Goal: Task Accomplishment & Management: Manage account settings

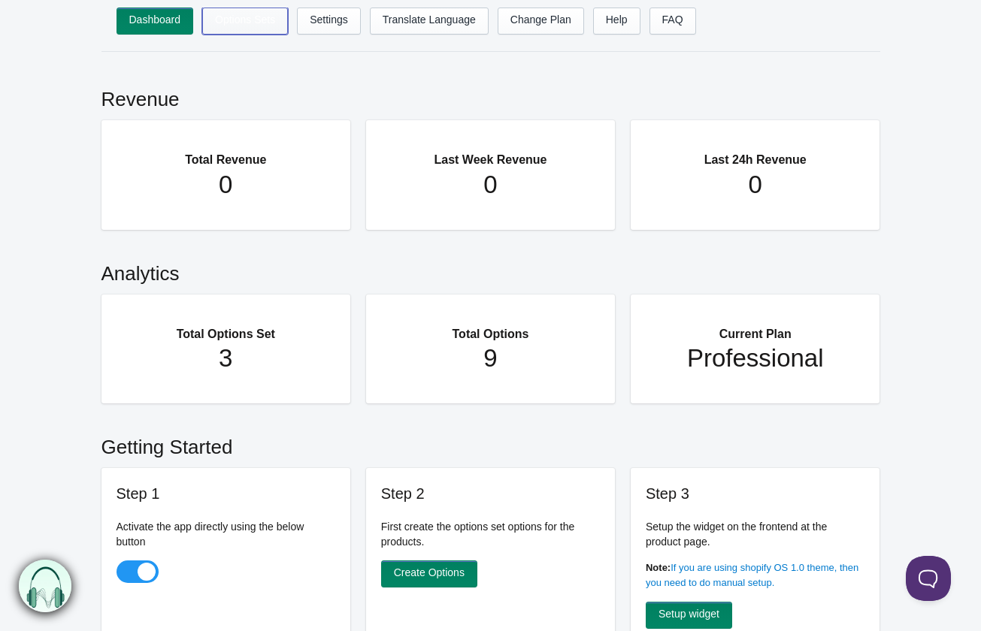
click at [235, 20] on link "Options Sets" at bounding box center [245, 21] width 86 height 27
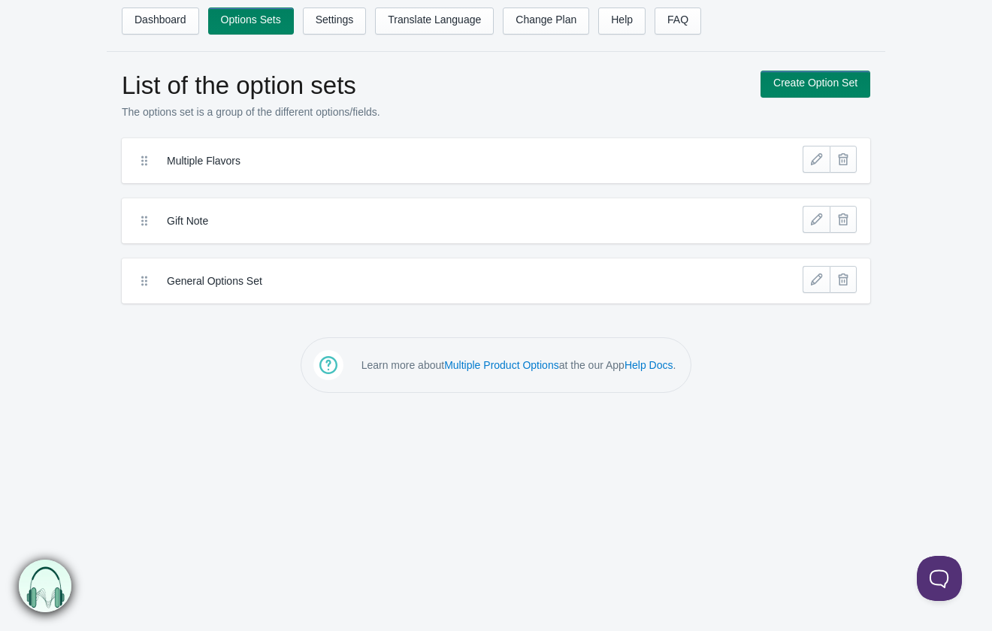
click at [213, 165] on label "Multiple Flavors" at bounding box center [441, 160] width 548 height 15
click at [821, 167] on link at bounding box center [816, 159] width 27 height 27
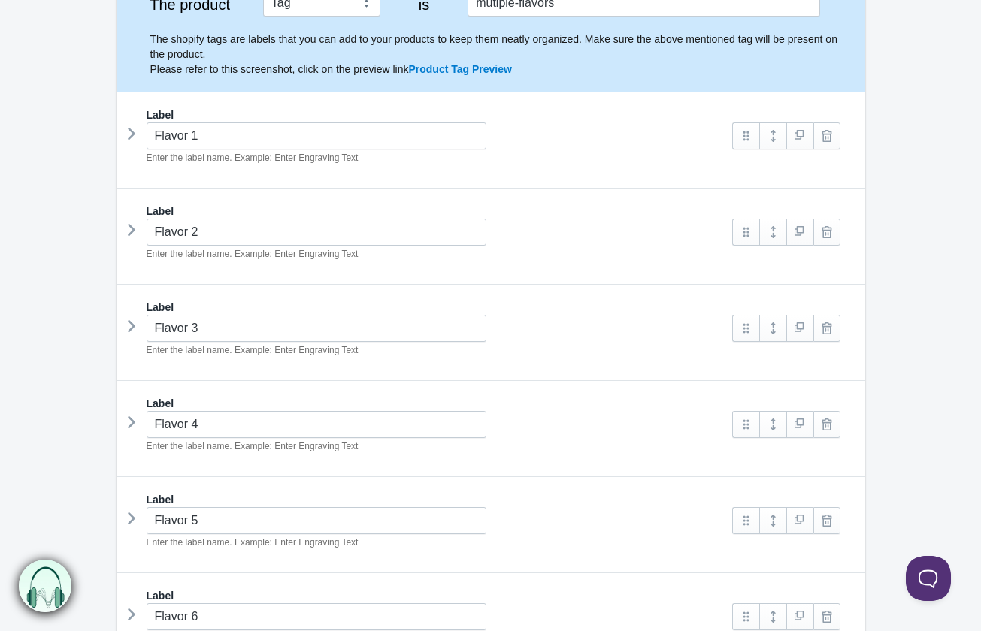
scroll to position [301, 0]
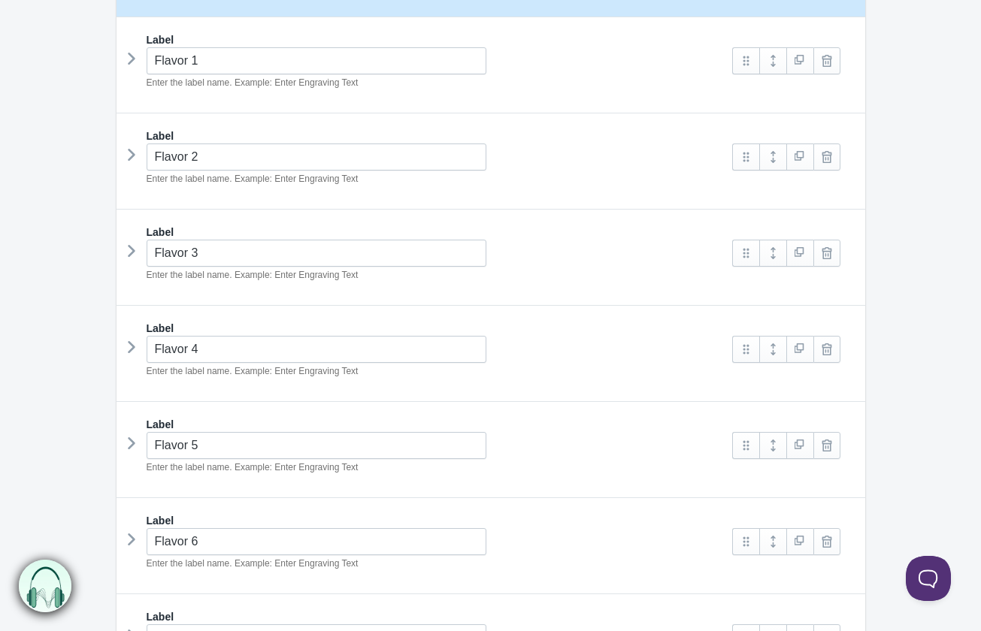
click at [131, 59] on icon at bounding box center [131, 58] width 0 height 23
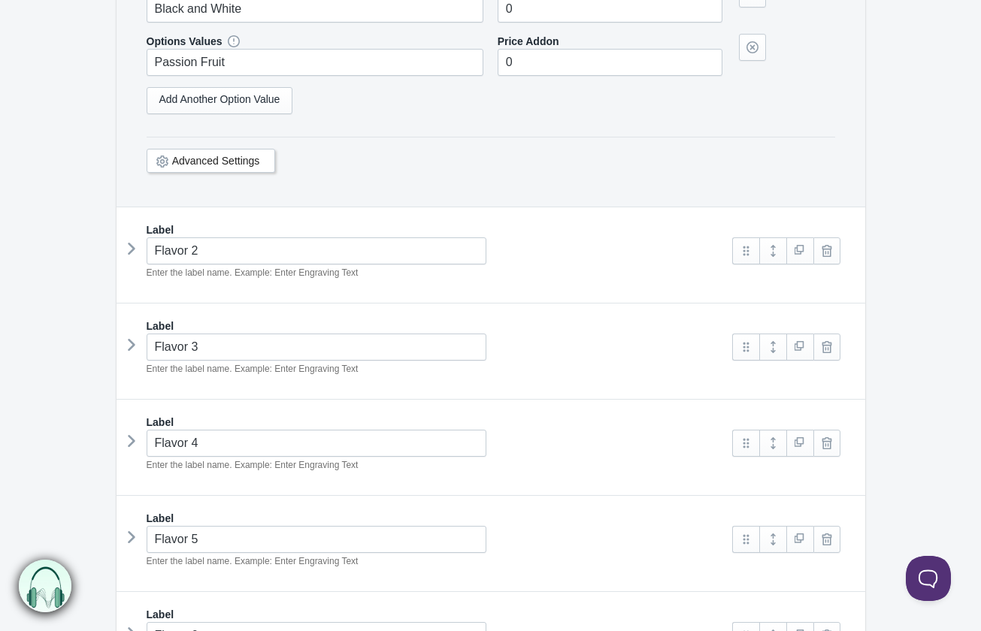
scroll to position [1052, 0]
click at [131, 246] on icon at bounding box center [131, 247] width 0 height 23
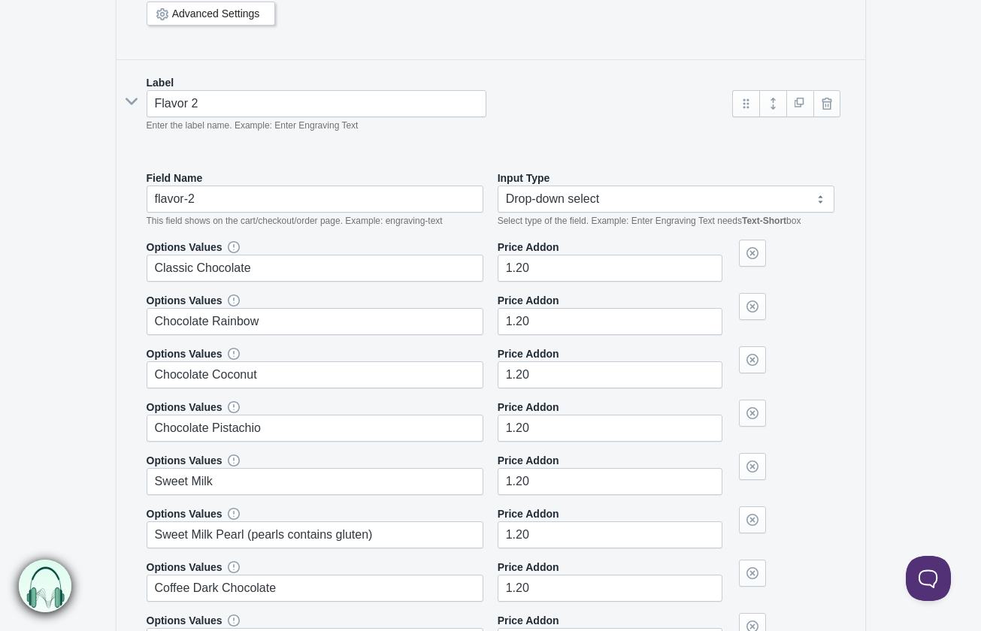
scroll to position [1202, 0]
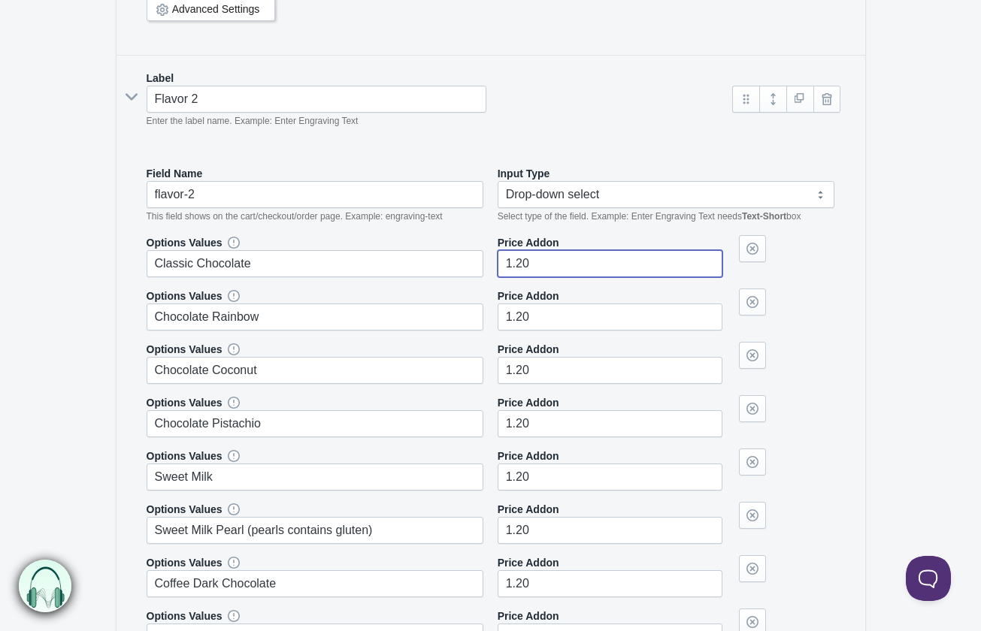
drag, startPoint x: 568, startPoint y: 273, endPoint x: 477, endPoint y: 256, distance: 92.4
click at [477, 256] on div "Options Values Classic Chocolate Price Addon 1.20" at bounding box center [491, 256] width 688 height 42
type input"] "0"
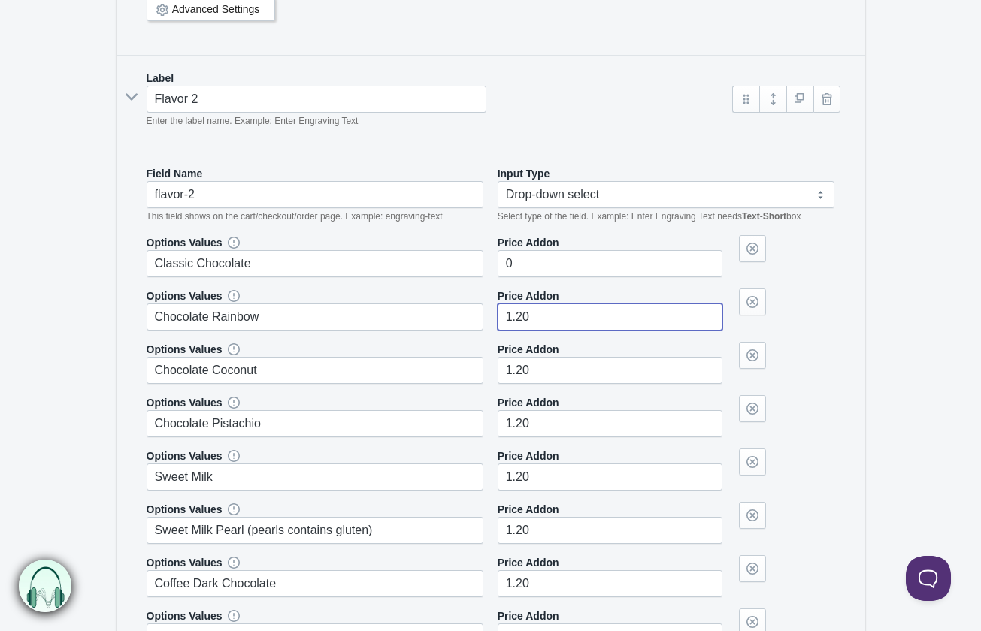
drag, startPoint x: 591, startPoint y: 310, endPoint x: 520, endPoint y: 306, distance: 70.7
click at [520, 306] on input"] "1.20" at bounding box center [609, 317] width 225 height 27
type input"] "1"
type input"] "0"
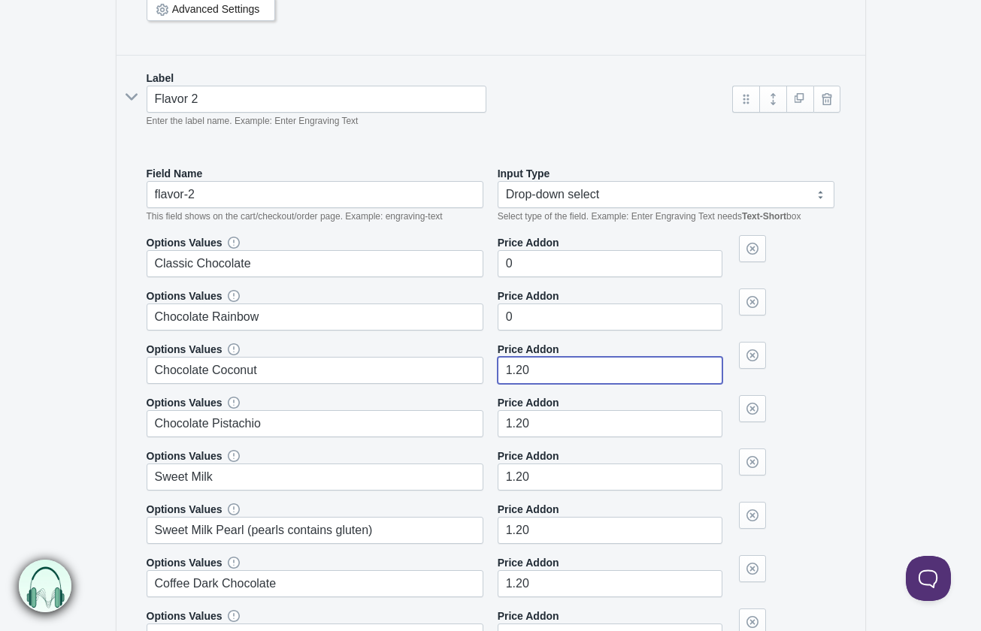
drag, startPoint x: 544, startPoint y: 367, endPoint x: 485, endPoint y: 350, distance: 61.6
click at [485, 350] on div "Options Values Chocolate Coconut Price Addon 1.20" at bounding box center [491, 363] width 688 height 42
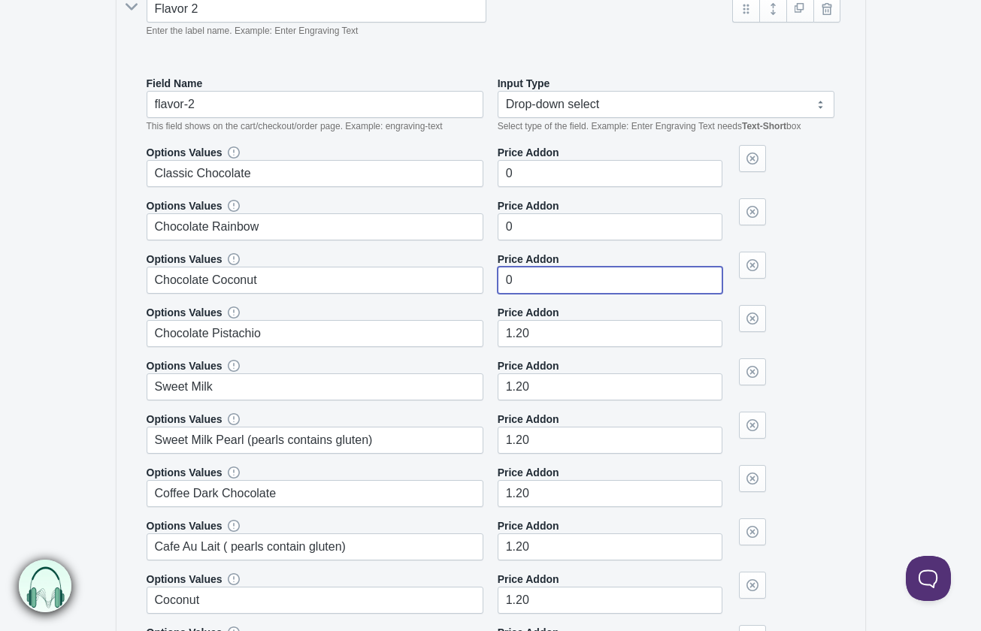
scroll to position [1428, 0]
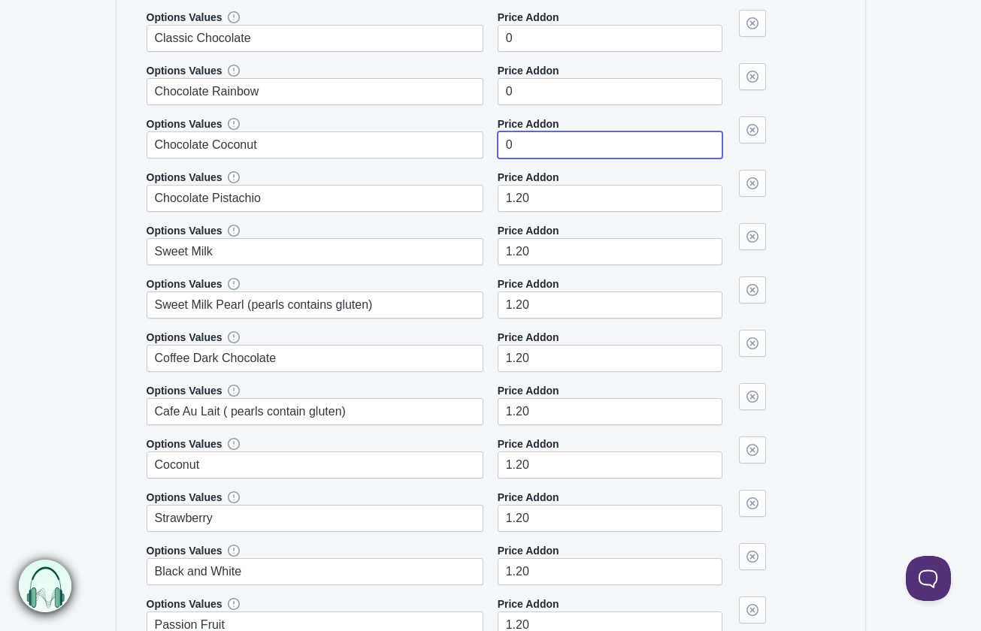
type input"] "0"
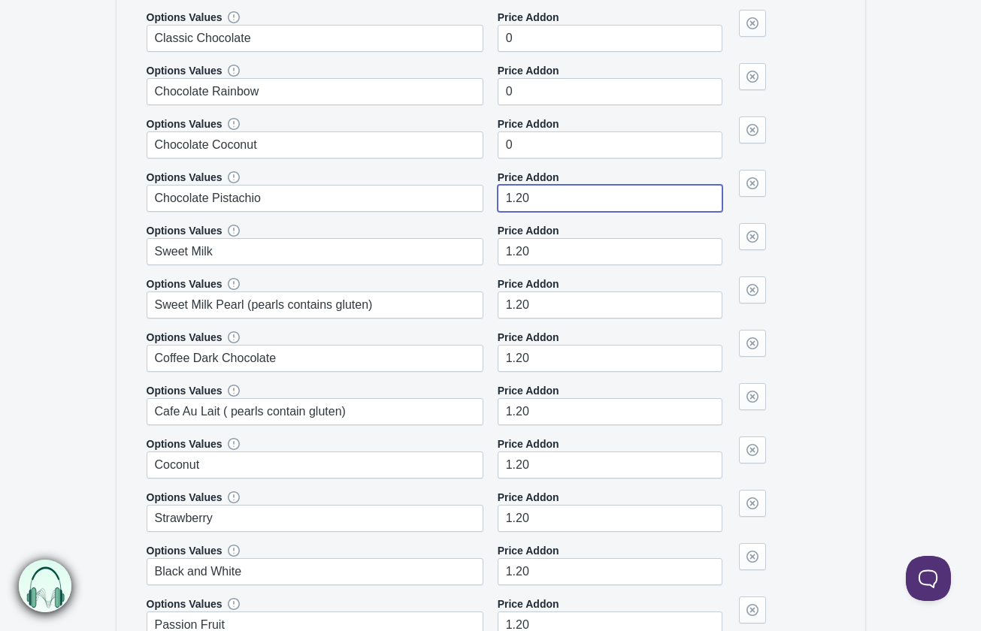
drag, startPoint x: 556, startPoint y: 198, endPoint x: 446, endPoint y: 189, distance: 110.1
click at [446, 189] on div "Options Values Chocolate Pistachio Price Addon 1.20" at bounding box center [491, 191] width 688 height 42
type input"] "0"
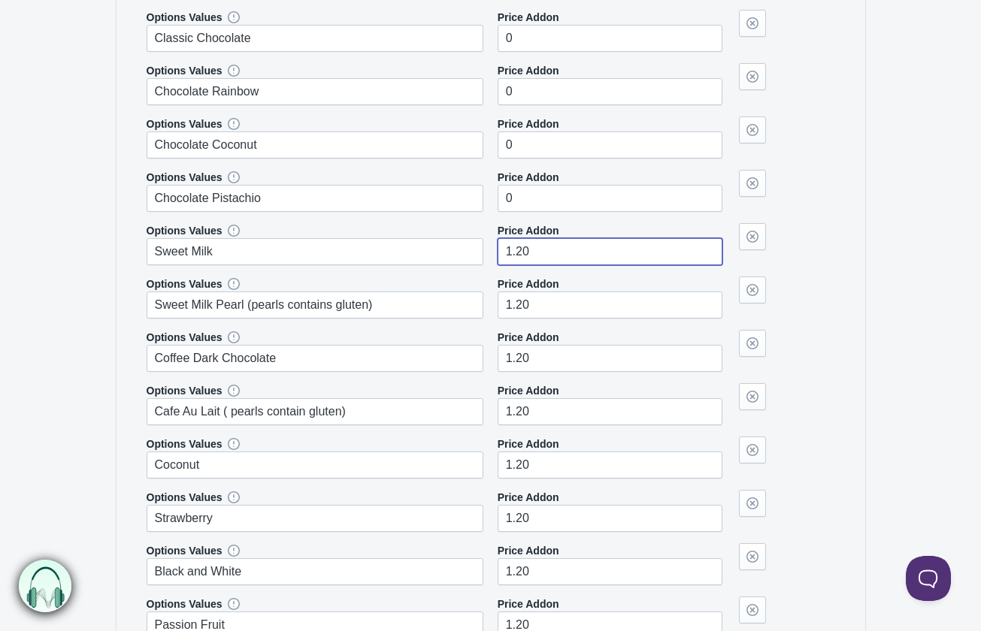
drag, startPoint x: 542, startPoint y: 248, endPoint x: 437, endPoint y: 233, distance: 106.3
click at [437, 233] on div "Options Values Sweet Milk Price Addon 1.20" at bounding box center [491, 244] width 688 height 42
type input"] "0"
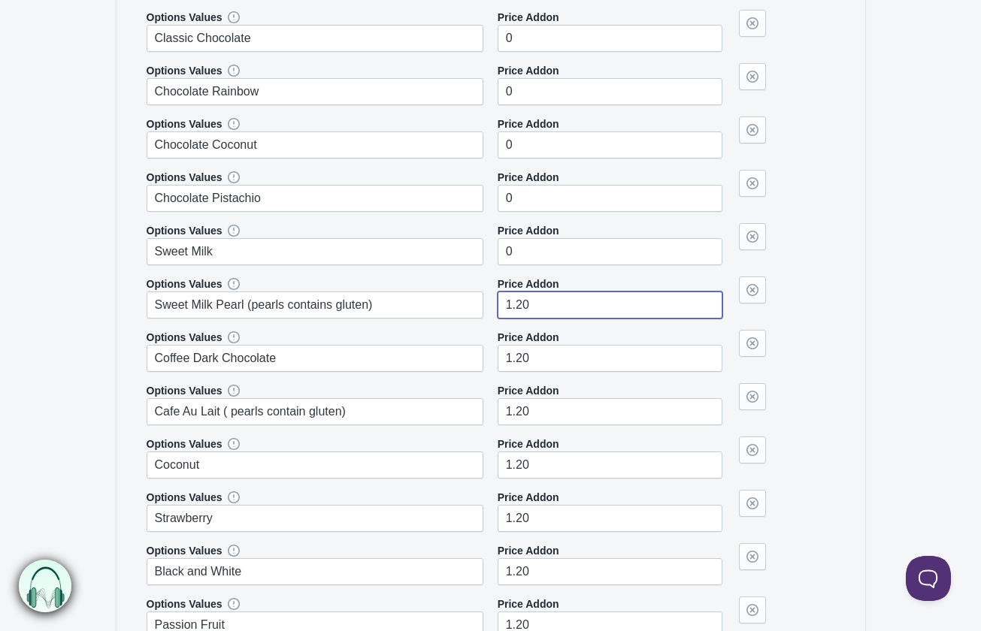
drag, startPoint x: 570, startPoint y: 310, endPoint x: 494, endPoint y: 300, distance: 76.6
click at [494, 300] on div "Options Values Sweet Milk Pearl (pearls contains gluten) Price Addon 1.20" at bounding box center [491, 298] width 688 height 42
type input"] "0"
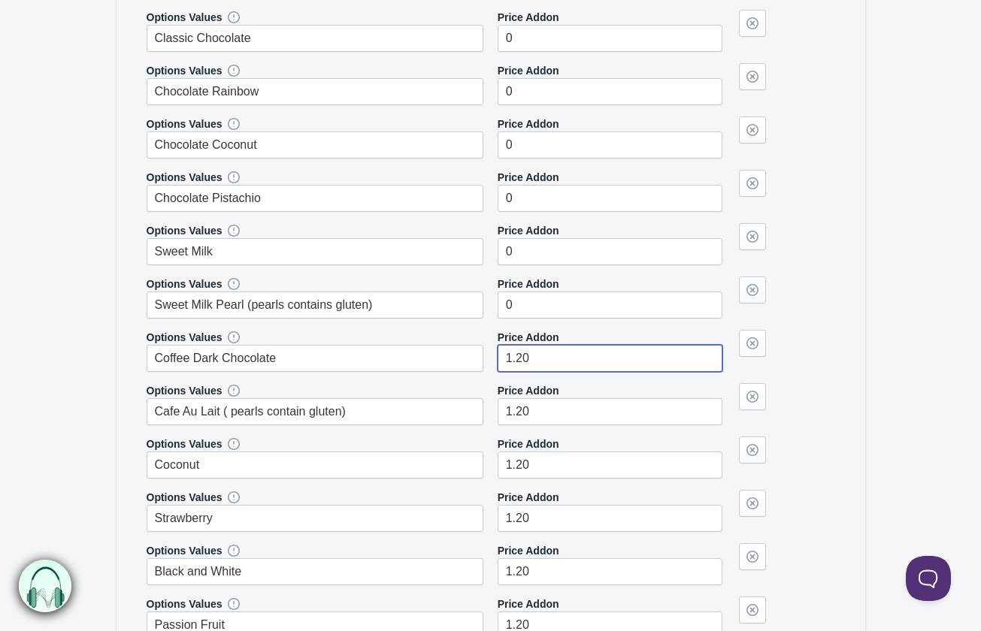
drag, startPoint x: 564, startPoint y: 352, endPoint x: 492, endPoint y: 331, distance: 74.2
click at [492, 331] on div "Options Values Coffee Dark Chocolate Price Addon 1.20" at bounding box center [491, 351] width 688 height 42
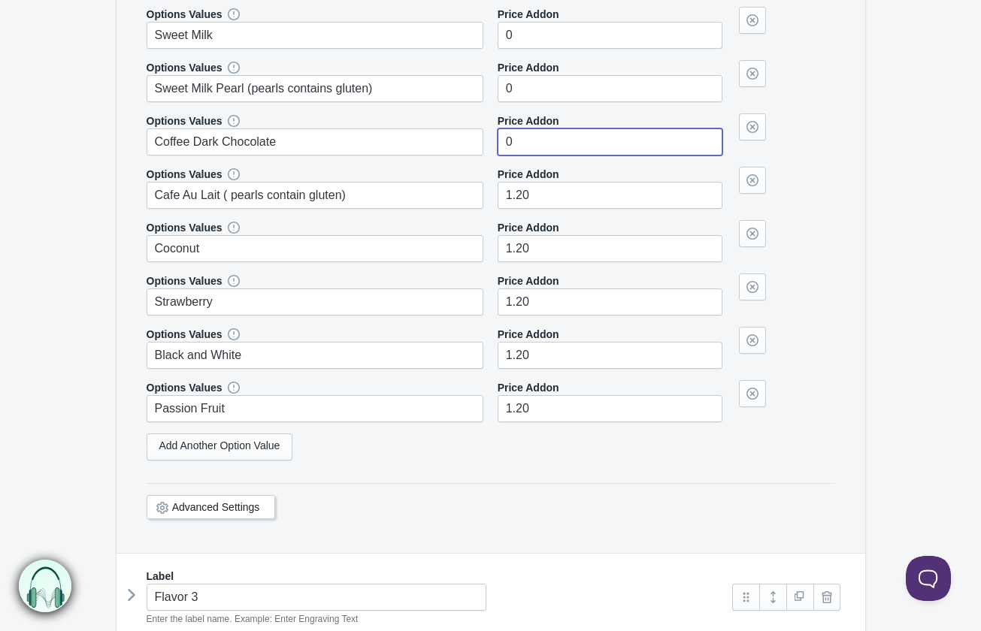
scroll to position [1653, 0]
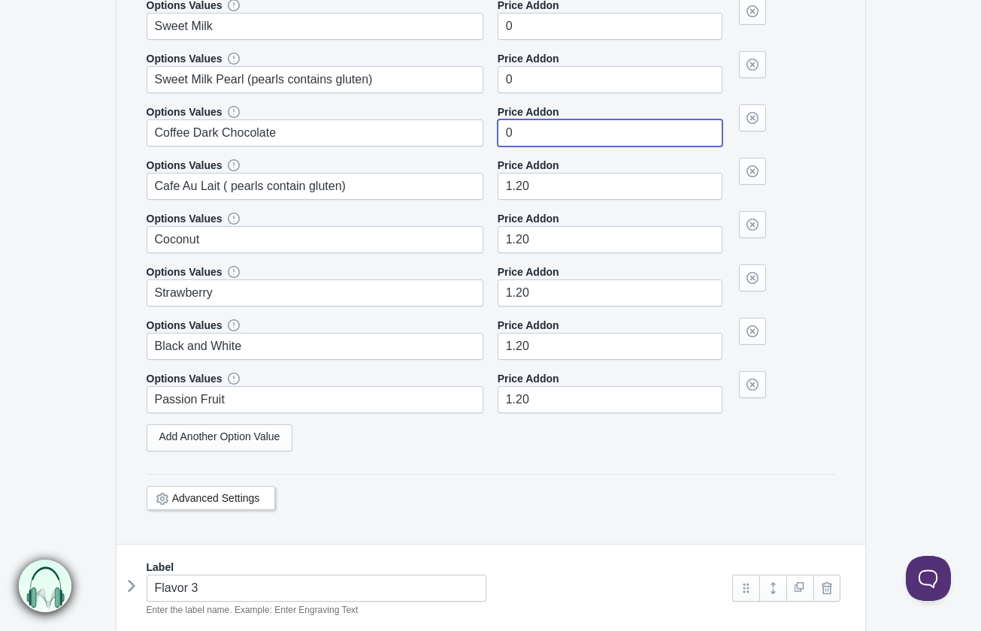
type input"] "0"
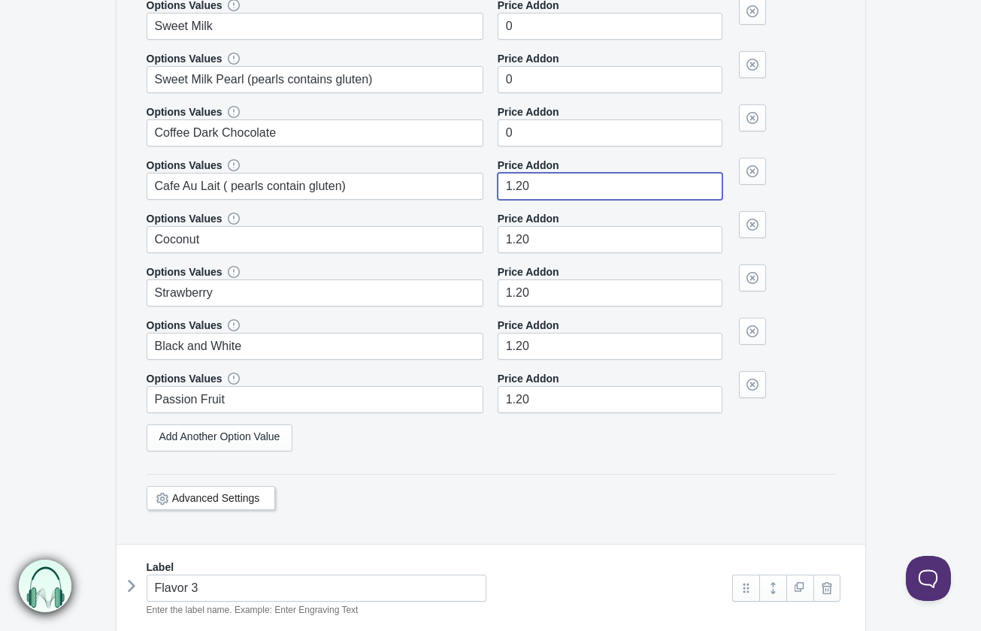
drag, startPoint x: 549, startPoint y: 193, endPoint x: 506, endPoint y: 180, distance: 44.0
click at [506, 180] on input"] "1.20" at bounding box center [609, 186] width 225 height 27
type input"] "0"
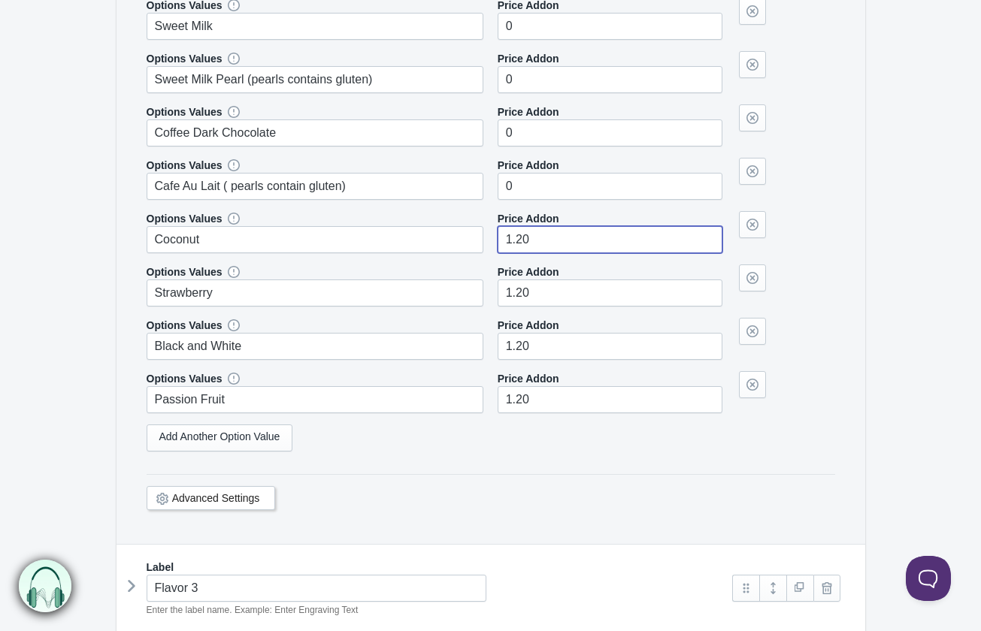
drag, startPoint x: 530, startPoint y: 226, endPoint x: 508, endPoint y: 229, distance: 22.7
click at [508, 229] on input"] "1.20" at bounding box center [609, 239] width 225 height 27
type input"] "0"
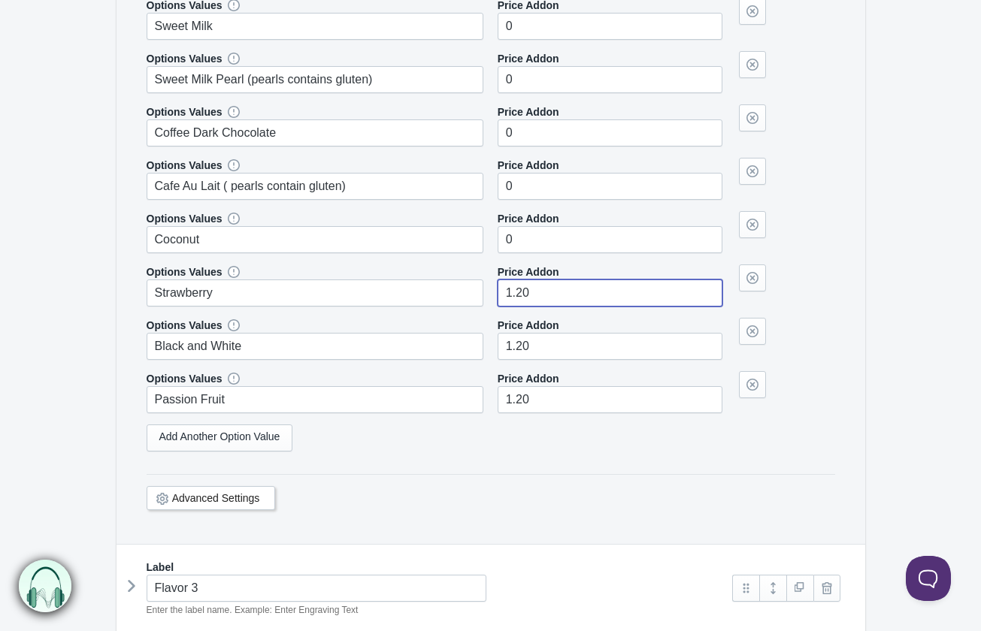
drag, startPoint x: 533, startPoint y: 281, endPoint x: 498, endPoint y: 280, distance: 34.6
click at [498, 280] on input"] "1.20" at bounding box center [609, 293] width 225 height 27
type input"] "0"
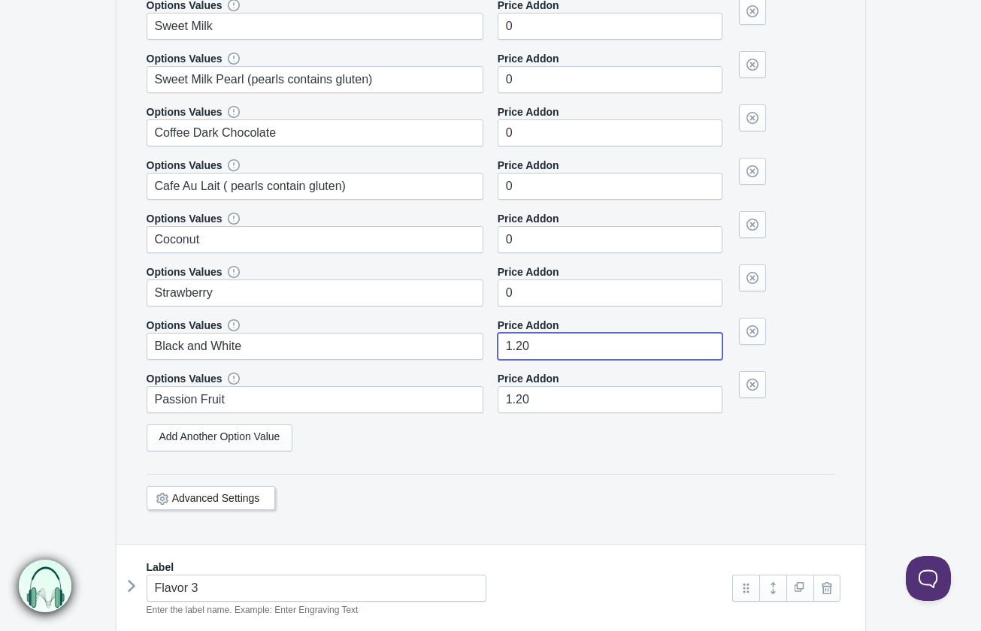
drag, startPoint x: 535, startPoint y: 346, endPoint x: 500, endPoint y: 340, distance: 35.0
click at [500, 340] on input"] "1.20" at bounding box center [609, 346] width 225 height 27
type input"] "0"
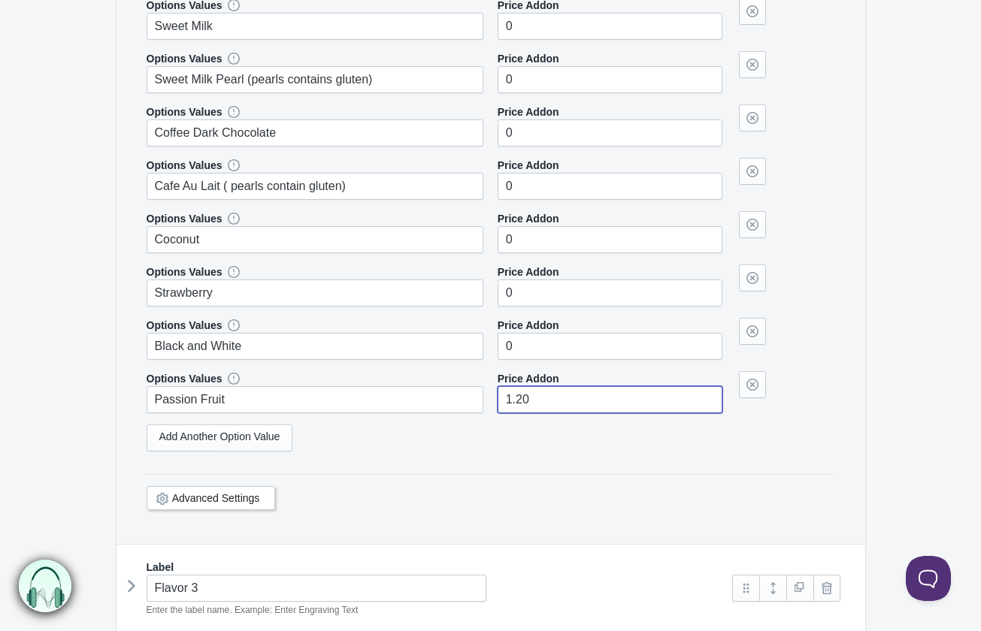
drag, startPoint x: 537, startPoint y: 394, endPoint x: 494, endPoint y: 391, distance: 42.9
click at [494, 391] on div "Options Values Passion Fruit Price Addon 1.20" at bounding box center [491, 392] width 688 height 42
click at [537, 449] on div "Options Values Classic Chocolate Price Addon 0 Price Addon" at bounding box center [491, 123] width 688 height 679
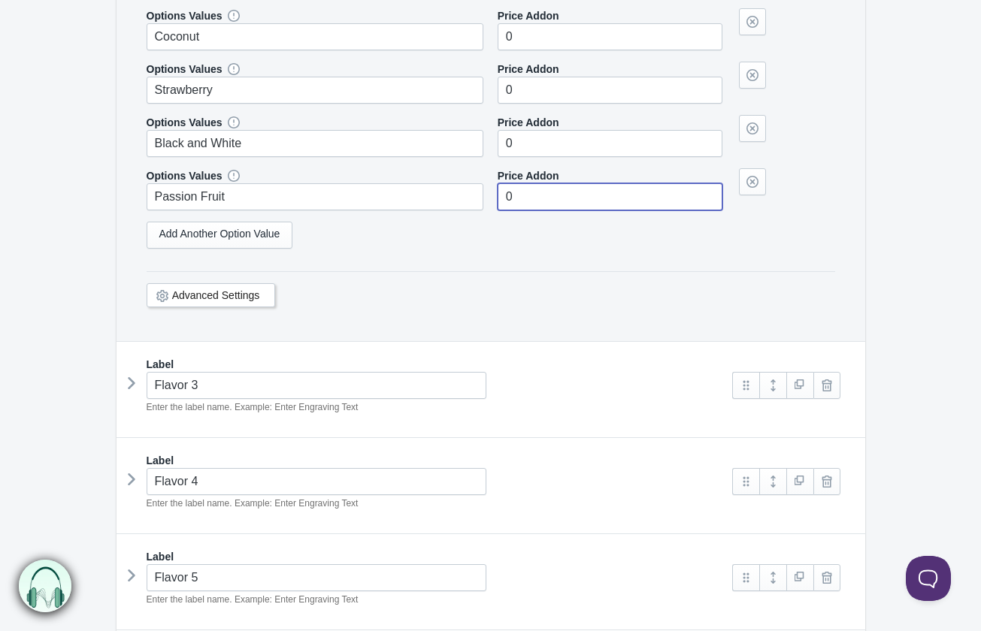
scroll to position [1879, 0]
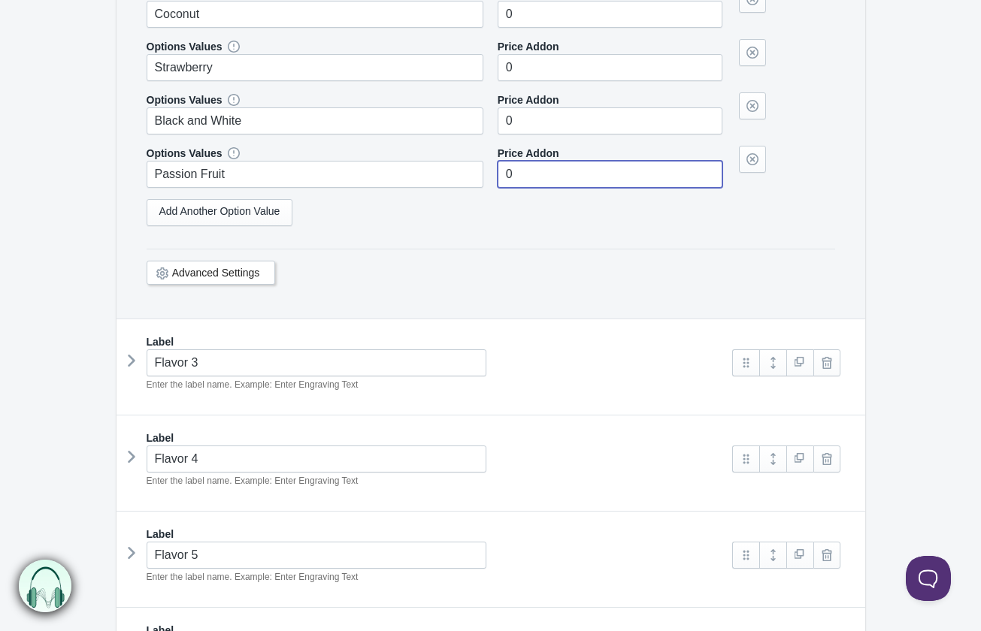
click at [131, 363] on icon at bounding box center [131, 360] width 0 height 23
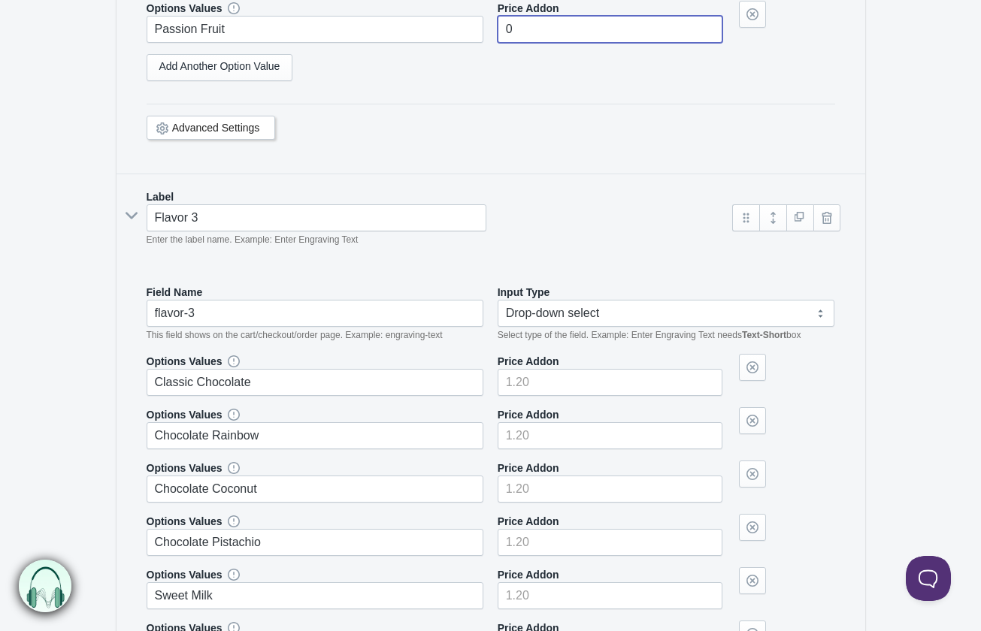
scroll to position [2254, 0]
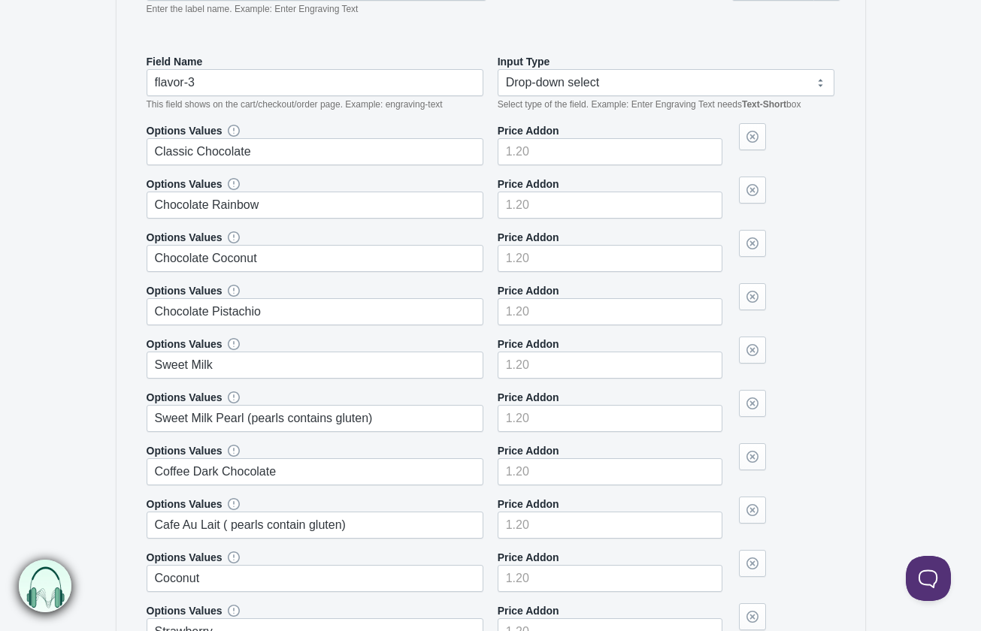
type input"] "0"
click at [539, 144] on input"] "number" at bounding box center [609, 151] width 225 height 27
type input"] "0"
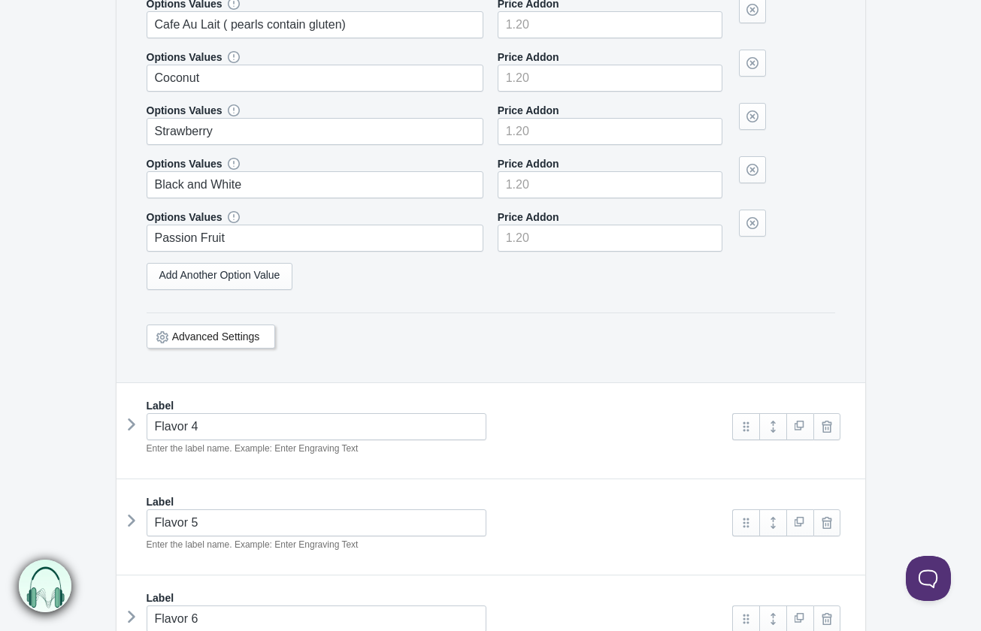
scroll to position [2855, 0]
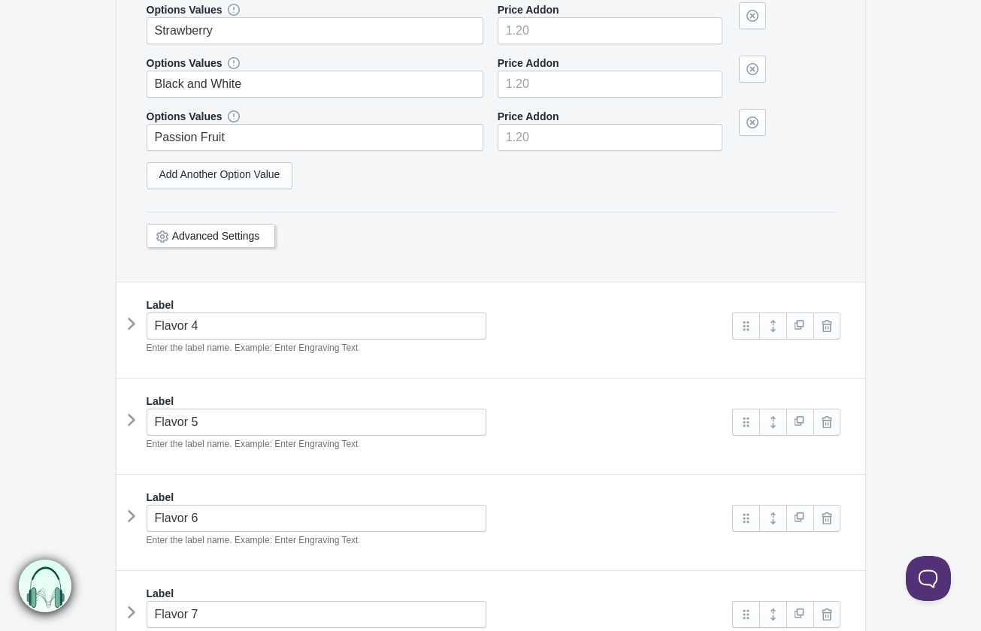
click at [131, 326] on icon at bounding box center [131, 324] width 0 height 23
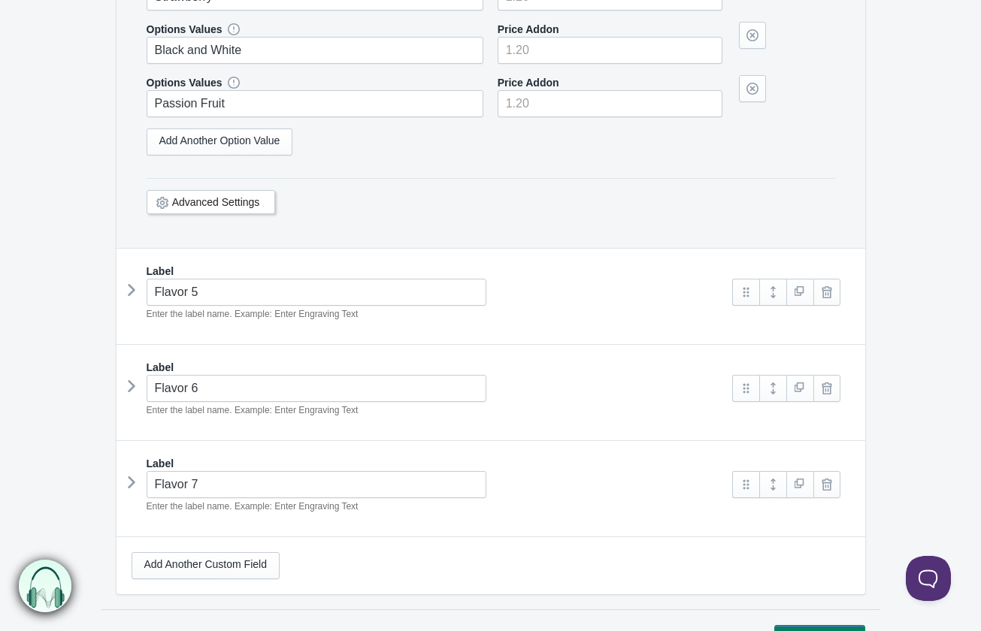
scroll to position [3832, 0]
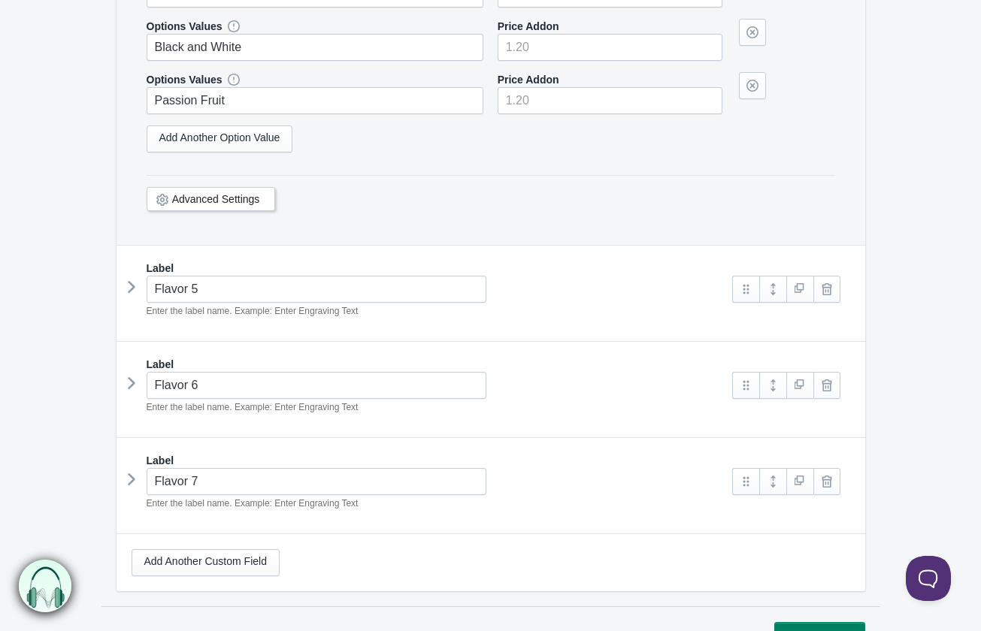
click at [131, 283] on icon at bounding box center [131, 287] width 0 height 23
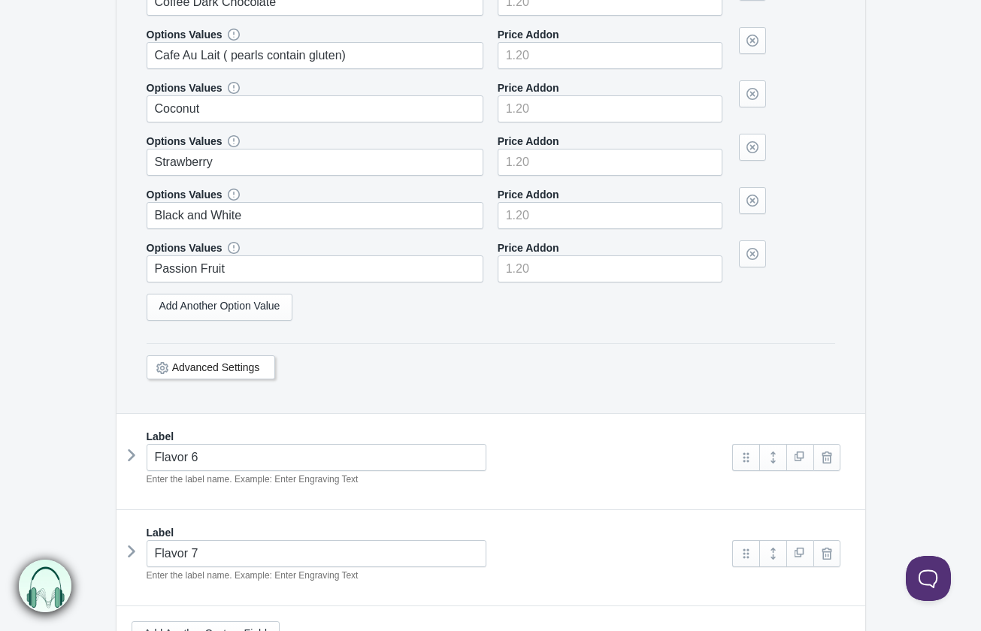
scroll to position [4734, 0]
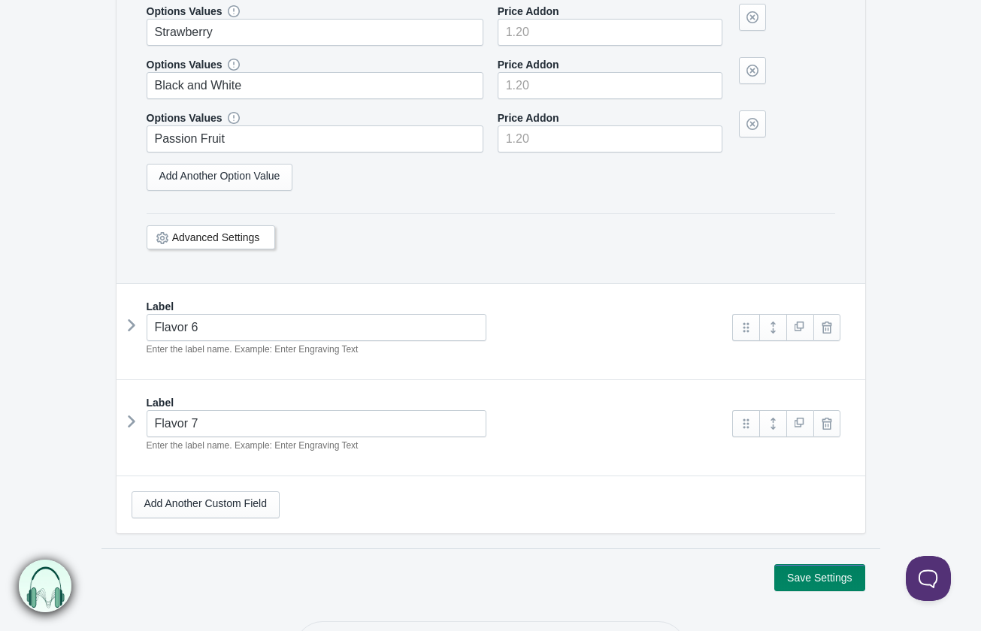
click at [131, 321] on icon at bounding box center [131, 325] width 0 height 23
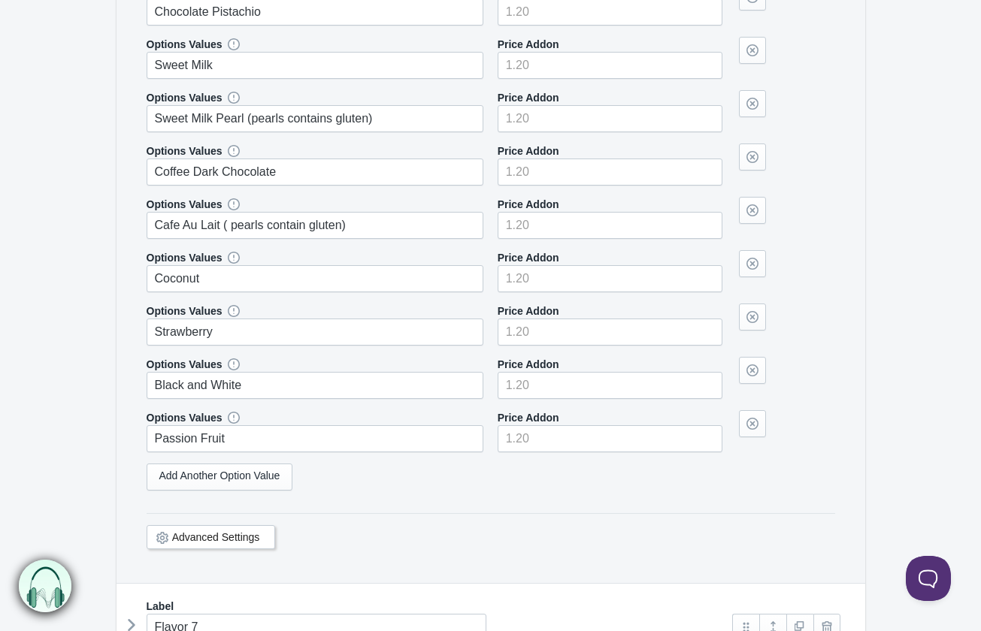
scroll to position [5410, 0]
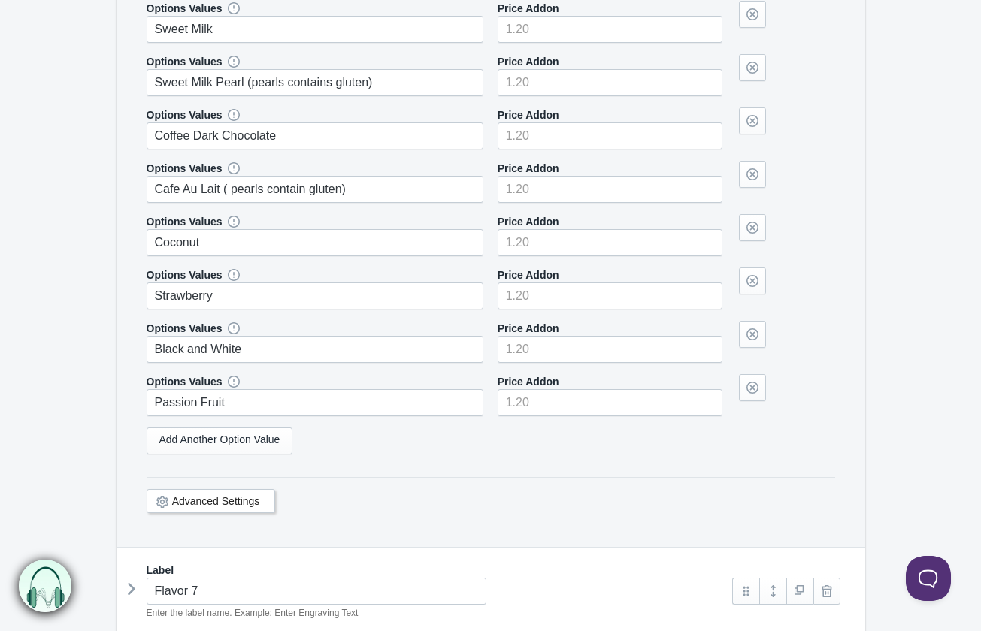
click at [131, 582] on icon at bounding box center [131, 589] width 0 height 23
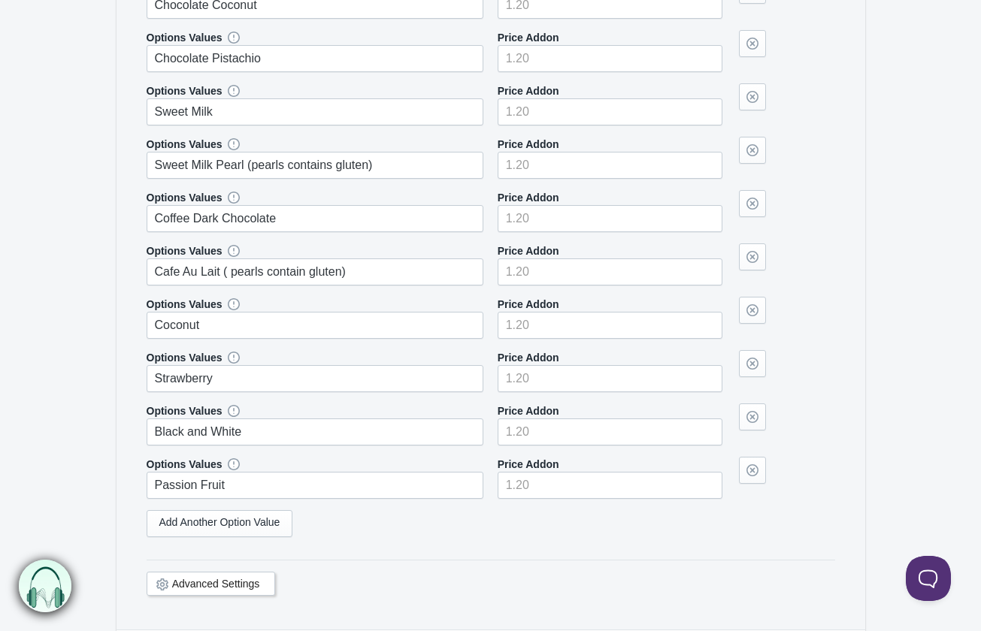
scroll to position [6472, 0]
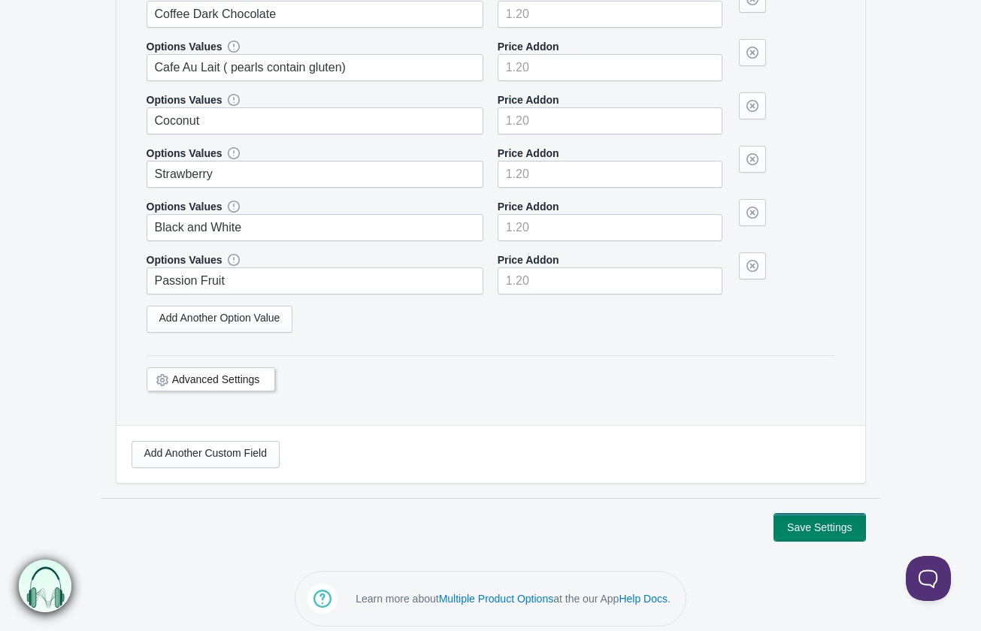
click at [829, 519] on button "Save Settings" at bounding box center [819, 527] width 90 height 27
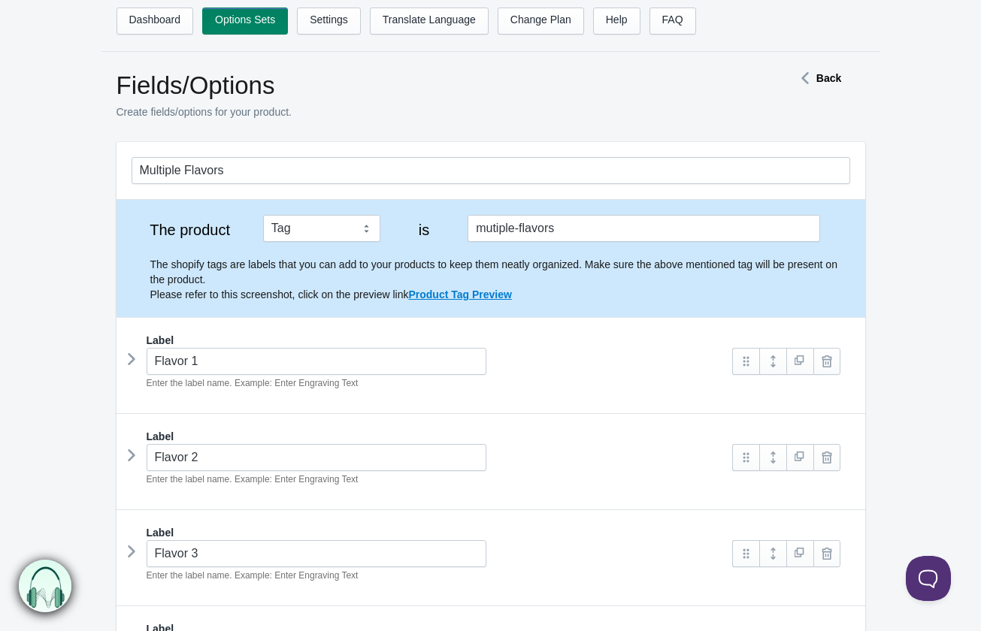
click at [131, 361] on icon at bounding box center [131, 359] width 0 height 23
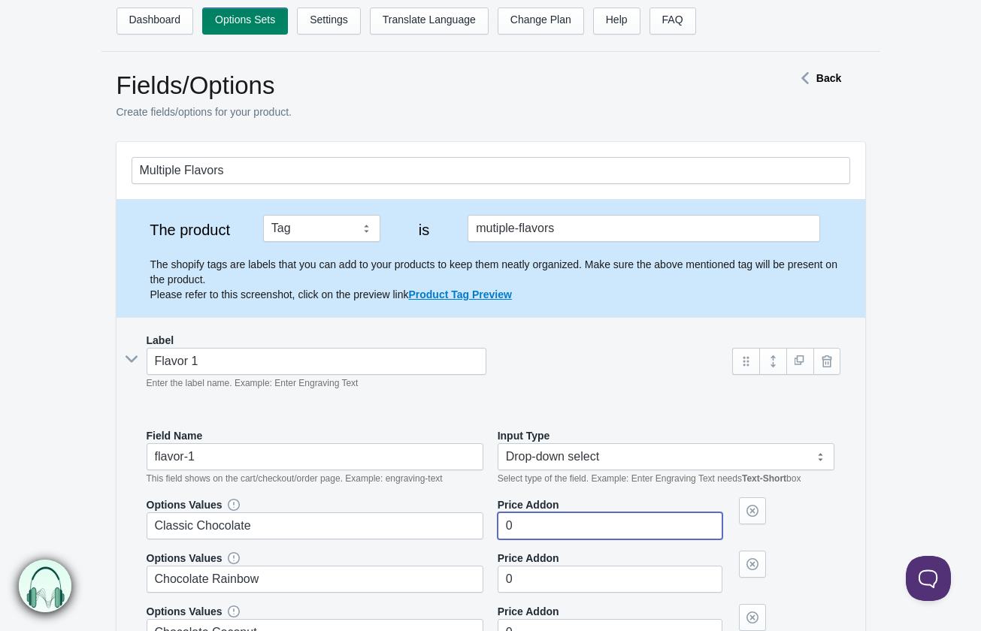
drag, startPoint x: 537, startPoint y: 530, endPoint x: 471, endPoint y: 505, distance: 70.6
click at [460, 518] on div "Options Values Classic Chocolate Price Addon 0" at bounding box center [491, 518] width 688 height 42
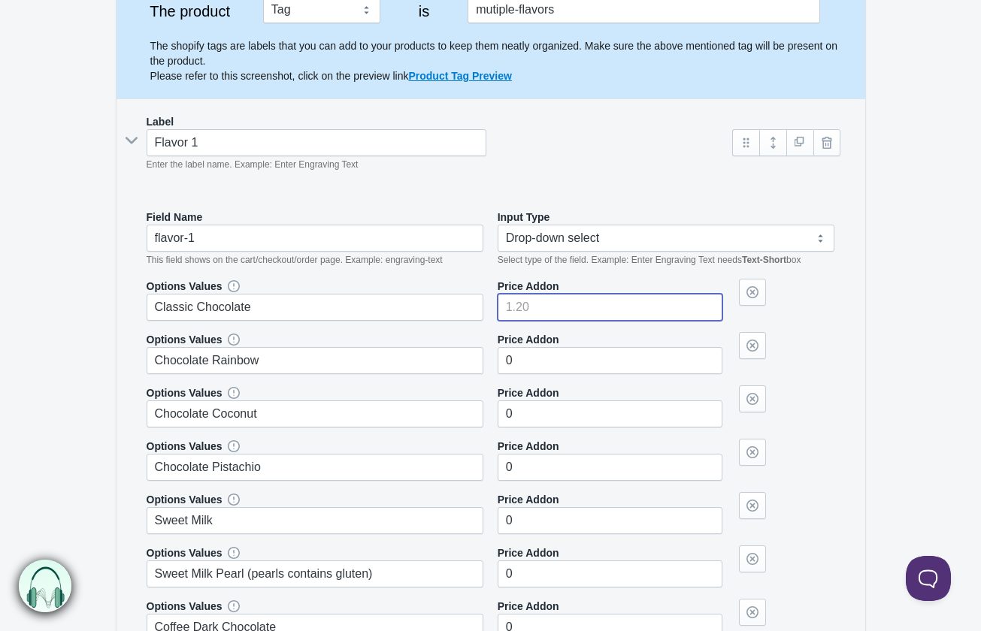
scroll to position [225, 0]
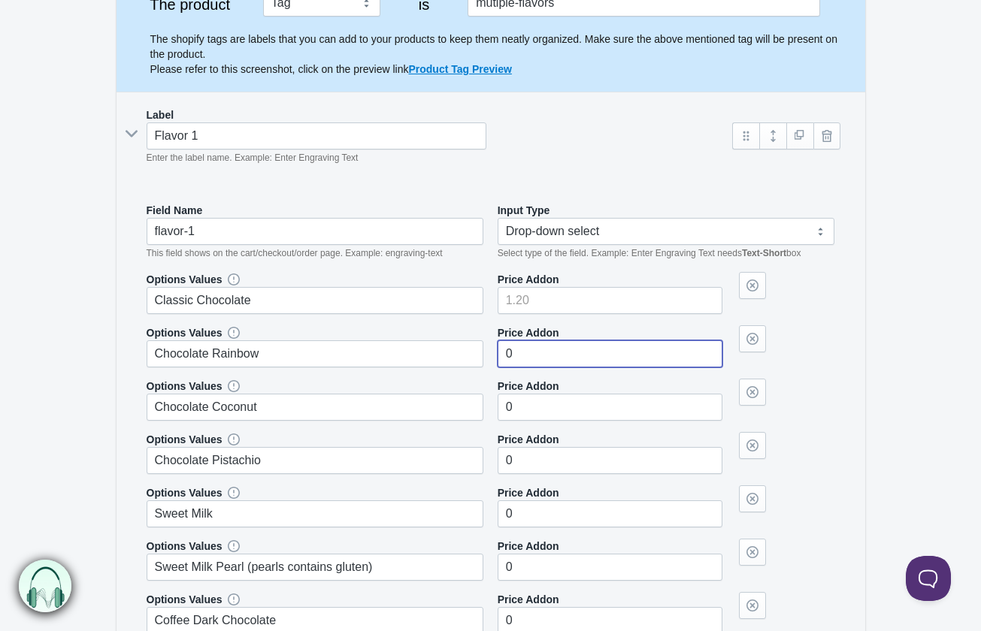
drag, startPoint x: 533, startPoint y: 357, endPoint x: 475, endPoint y: 349, distance: 58.4
click at [475, 349] on div "Options Values Chocolate Rainbow Price Addon 0" at bounding box center [491, 346] width 688 height 42
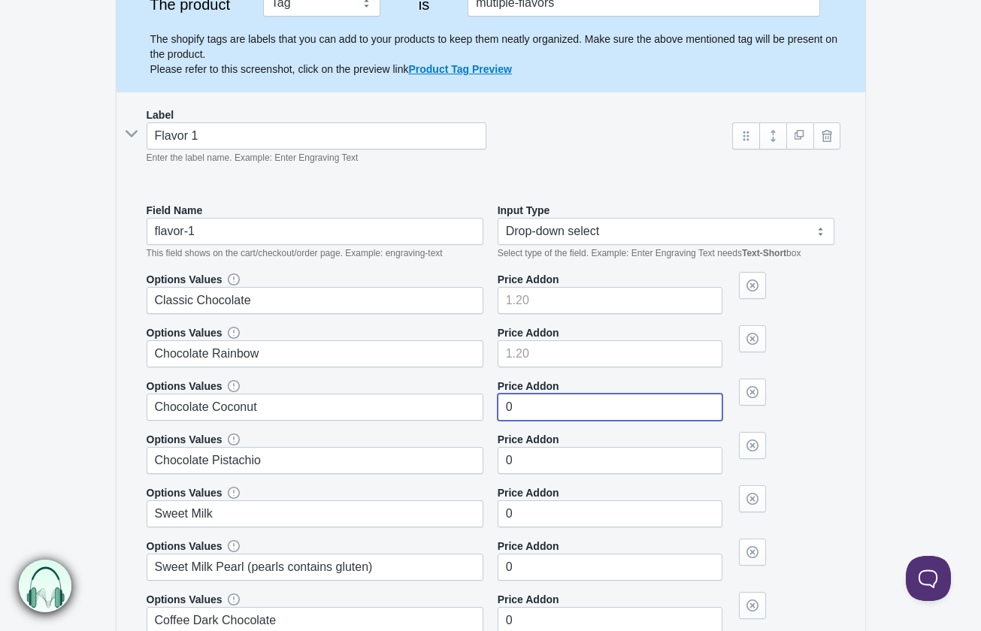
drag, startPoint x: 525, startPoint y: 404, endPoint x: 456, endPoint y: 394, distance: 69.8
click at [456, 394] on div "Options Values Chocolate Coconut Price Addon 0" at bounding box center [491, 400] width 688 height 42
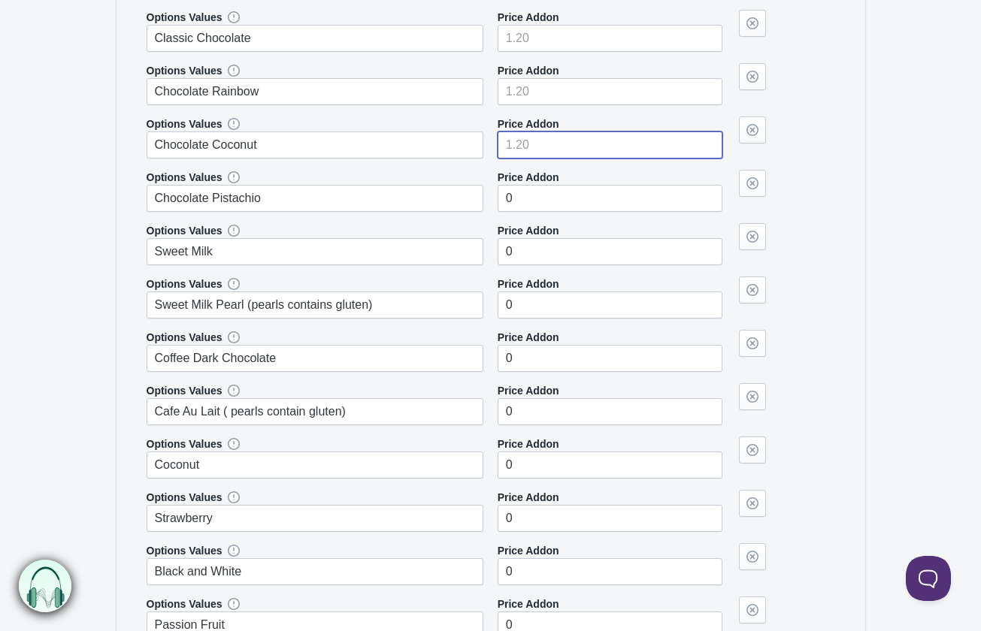
scroll to position [526, 0]
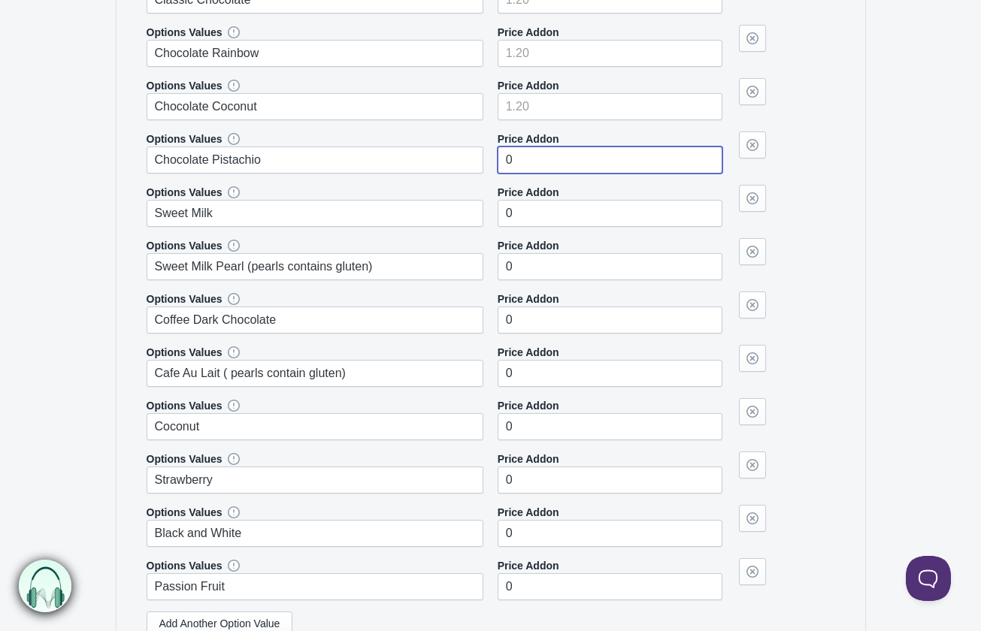
drag, startPoint x: 531, startPoint y: 160, endPoint x: 486, endPoint y: 162, distance: 45.1
click at [486, 162] on div "Options Values Chocolate Pistachio Price Addon 0" at bounding box center [491, 152] width 688 height 42
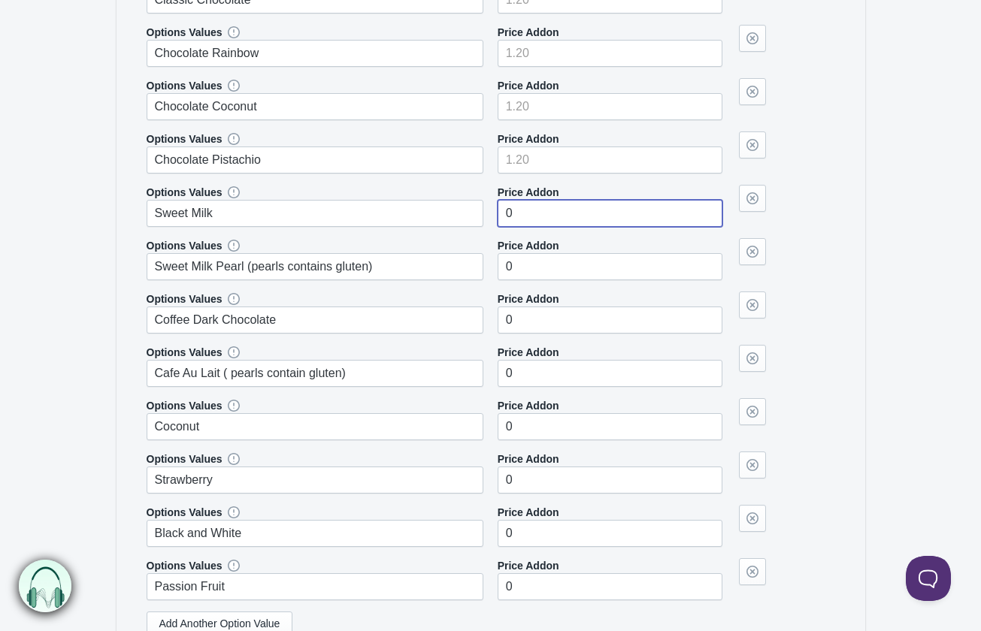
drag, startPoint x: 538, startPoint y: 210, endPoint x: 486, endPoint y: 206, distance: 52.0
click at [486, 206] on div "Options Values Sweet Milk Price Addon 0" at bounding box center [491, 206] width 688 height 42
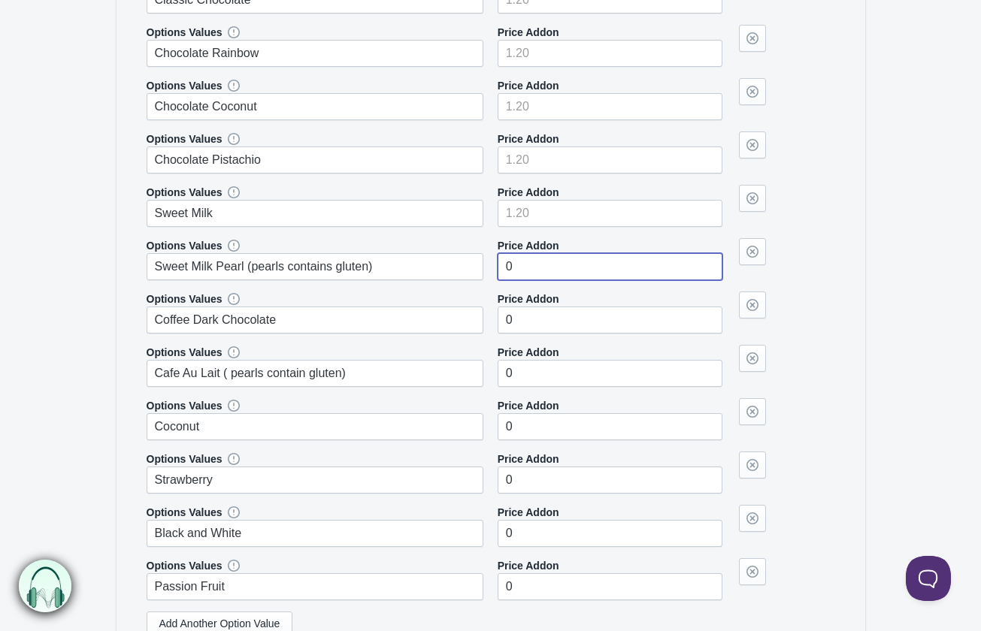
drag, startPoint x: 522, startPoint y: 269, endPoint x: 472, endPoint y: 262, distance: 50.8
click at [472, 262] on div "Options Values Sweet Milk Pearl (pearls contains gluten) Price Addon 0" at bounding box center [491, 259] width 688 height 42
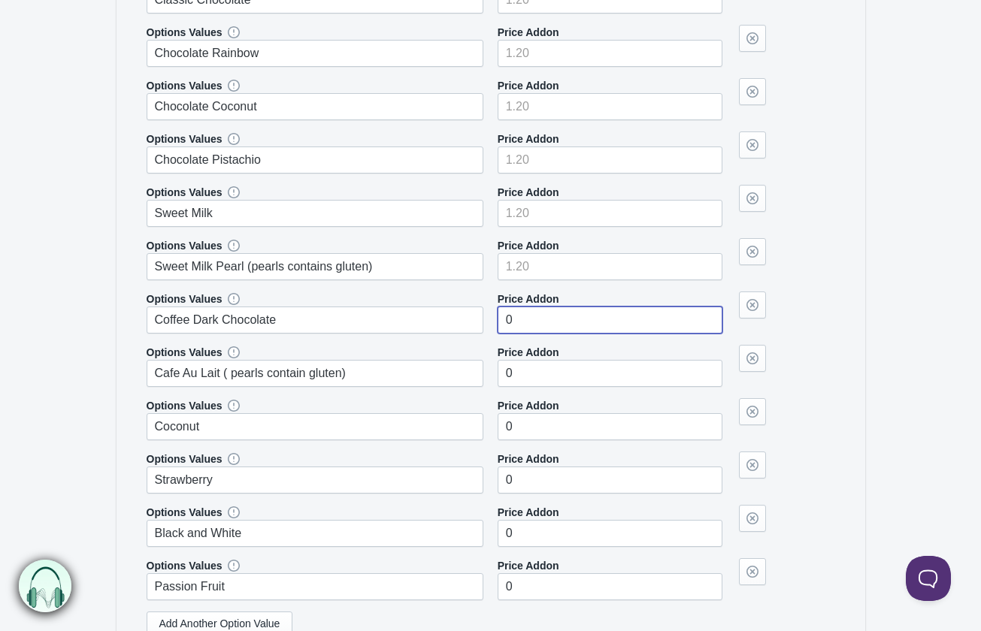
drag, startPoint x: 530, startPoint y: 328, endPoint x: 466, endPoint y: 309, distance: 66.6
click at [466, 309] on div "Options Values Coffee Dark Chocolate Price Addon 0" at bounding box center [491, 313] width 688 height 42
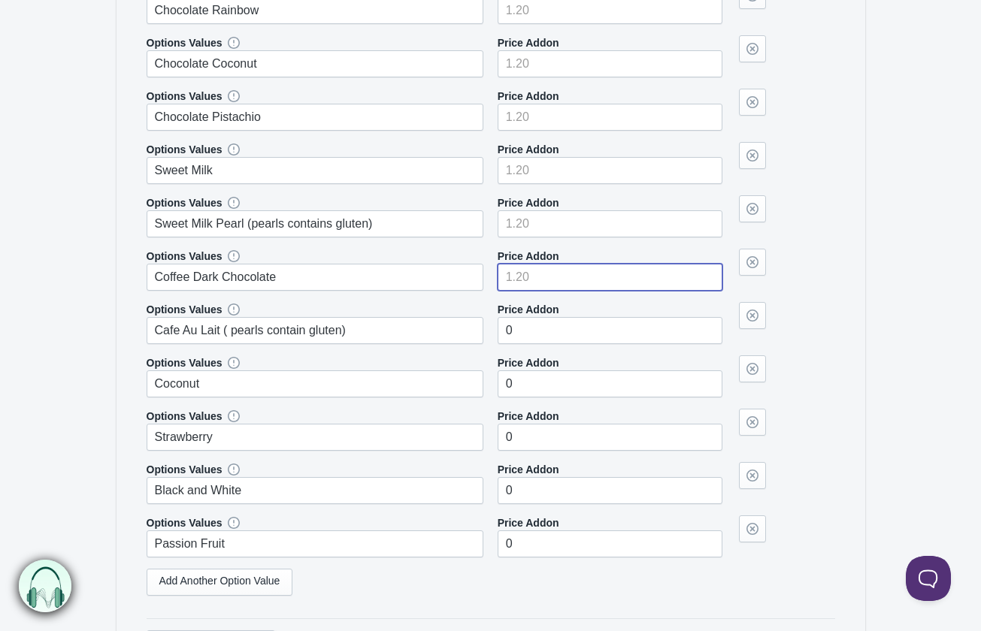
scroll to position [601, 0]
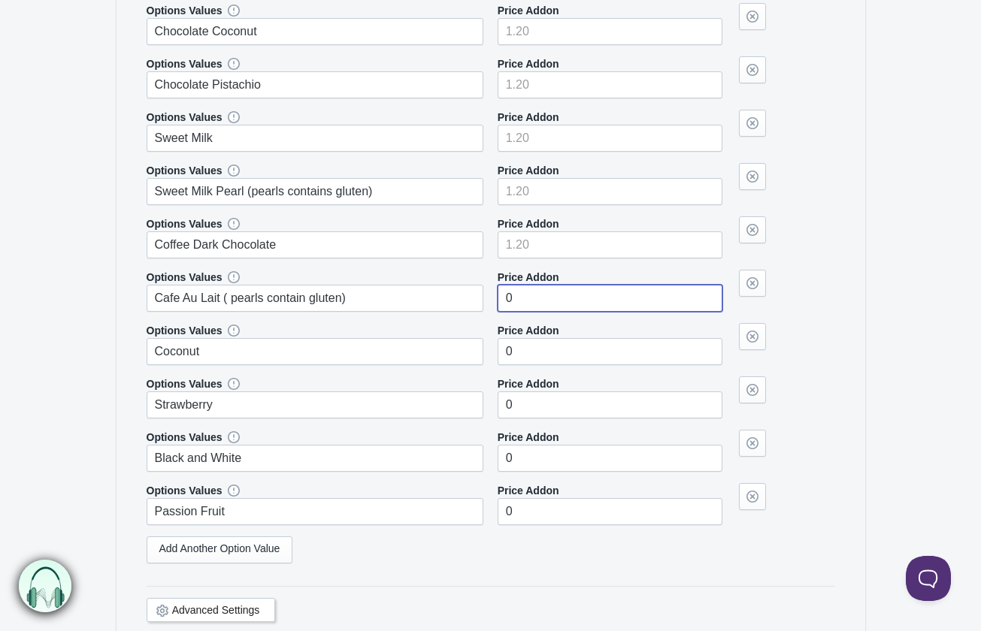
drag, startPoint x: 527, startPoint y: 294, endPoint x: 468, endPoint y: 295, distance: 58.6
click at [468, 295] on div "Options Values Cafe Au Lait ( pearls contain gluten) Price Addon 0" at bounding box center [491, 291] width 688 height 42
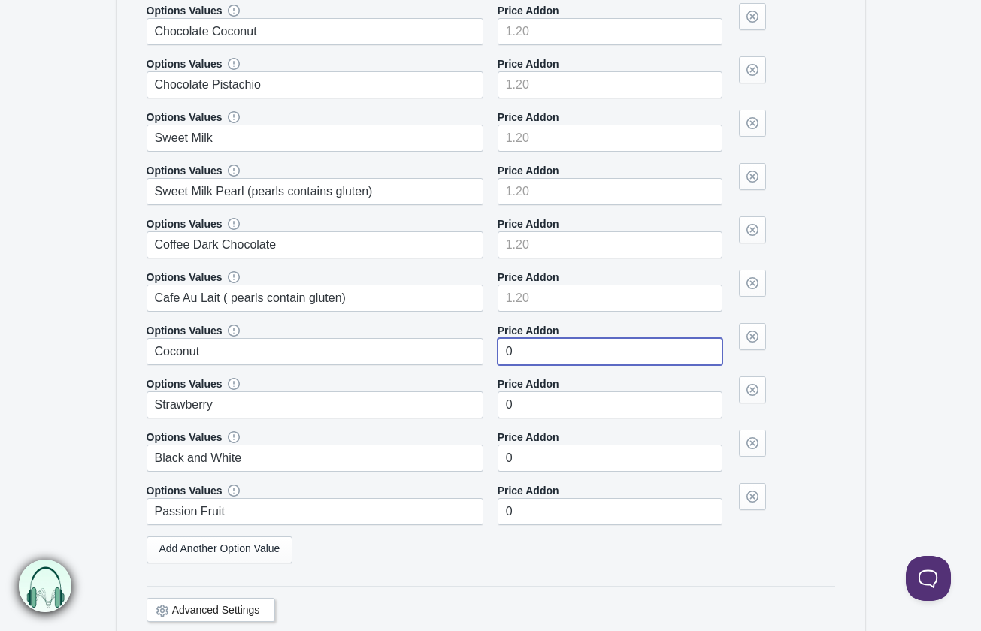
drag, startPoint x: 525, startPoint y: 350, endPoint x: 499, endPoint y: 349, distance: 26.3
click at [499, 349] on input"] "0" at bounding box center [609, 351] width 225 height 27
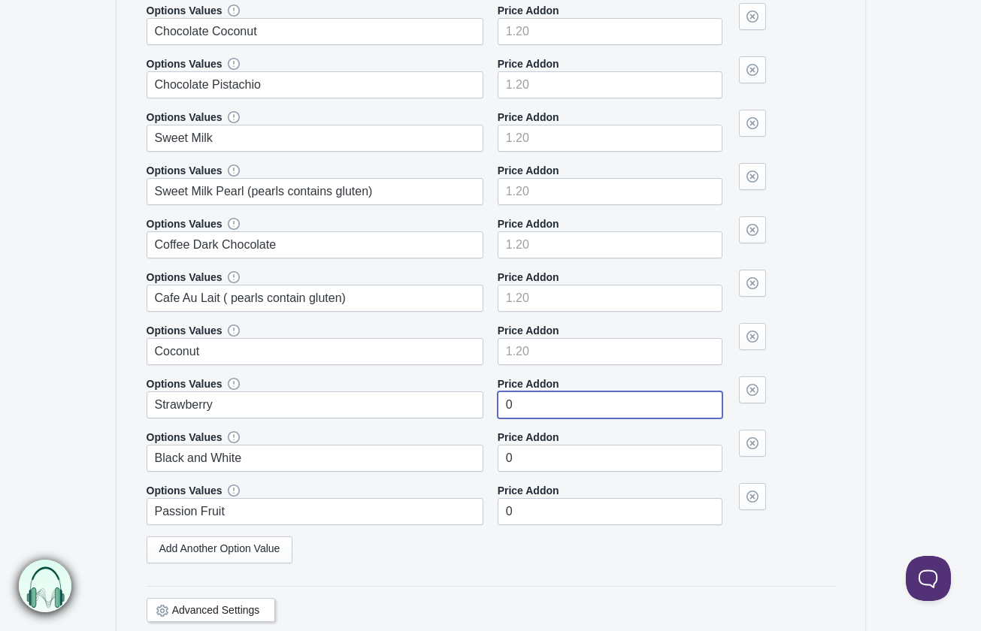
drag, startPoint x: 537, startPoint y: 413, endPoint x: 491, endPoint y: 395, distance: 49.0
click at [491, 395] on div "Options Values Strawberry Price Addon 0" at bounding box center [491, 397] width 688 height 42
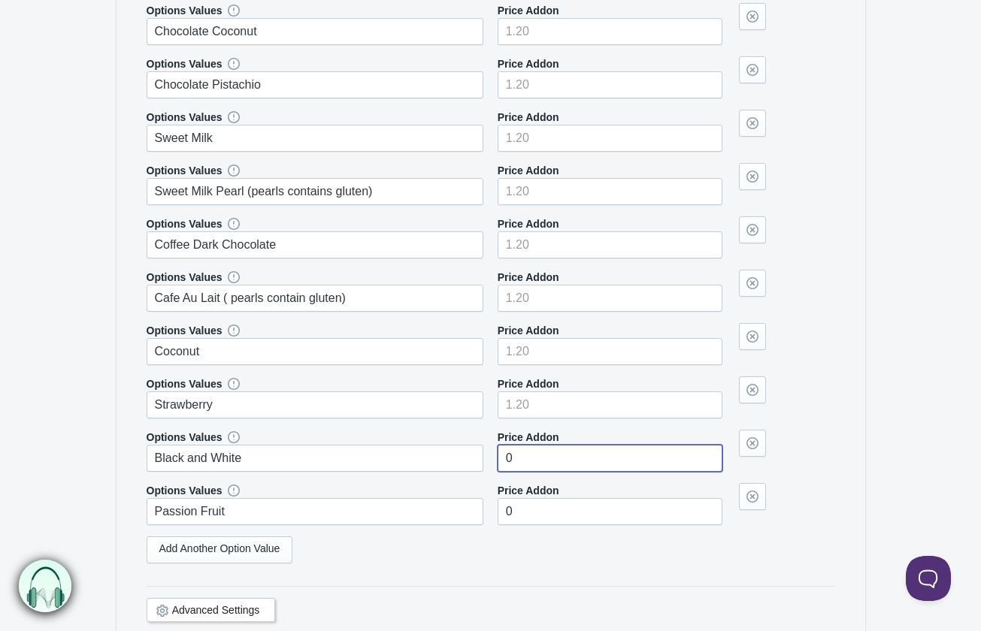
drag, startPoint x: 527, startPoint y: 463, endPoint x: 502, endPoint y: 461, distance: 25.6
click at [502, 461] on input"] "0" at bounding box center [609, 458] width 225 height 27
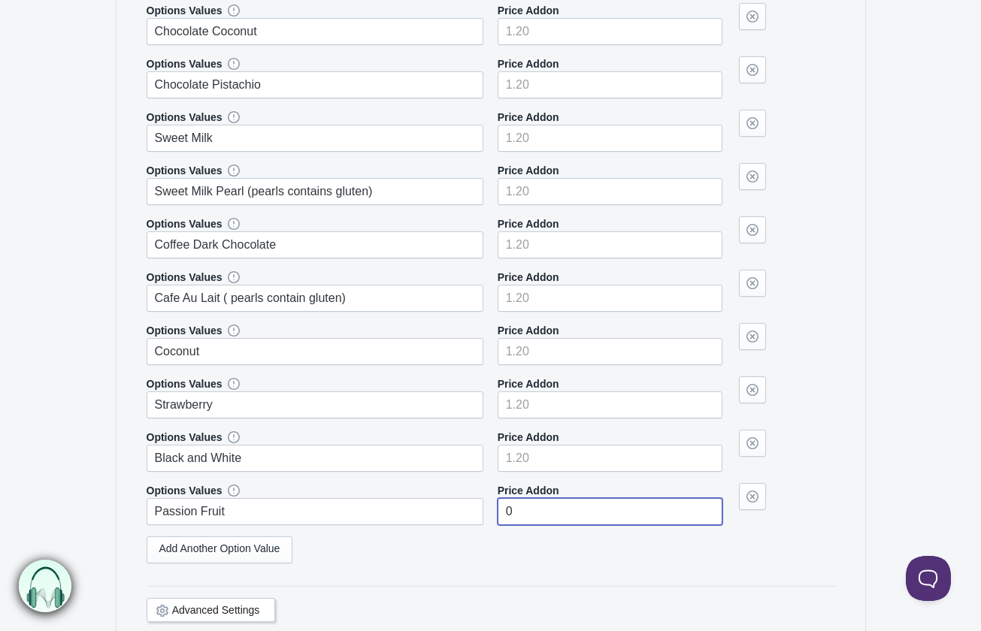
drag, startPoint x: 585, startPoint y: 507, endPoint x: 496, endPoint y: 508, distance: 89.4
click at [496, 508] on div "Options Values Passion Fruit Price Addon 0" at bounding box center [491, 504] width 688 height 42
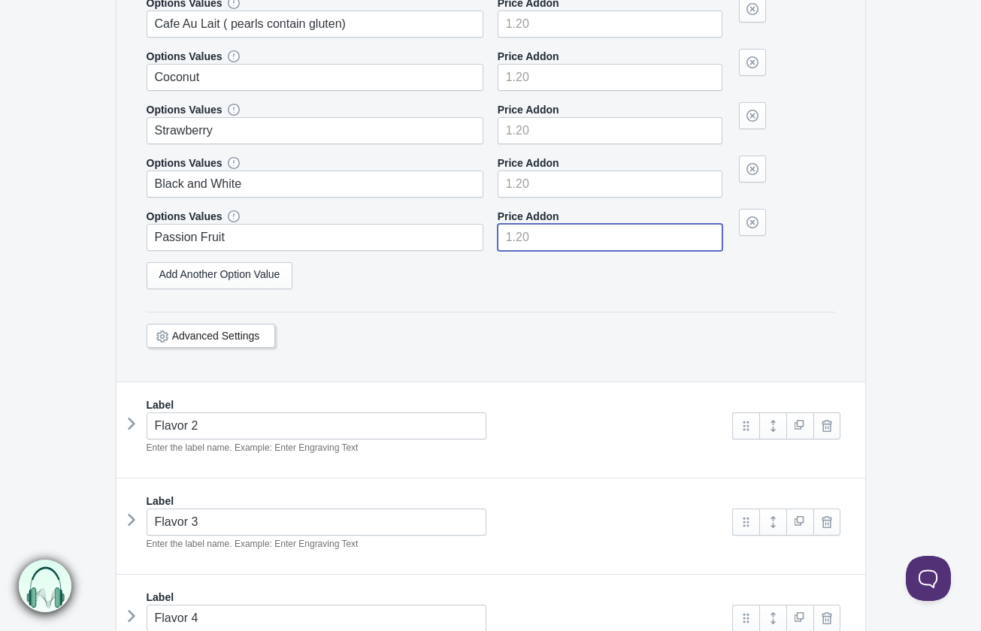
scroll to position [1052, 0]
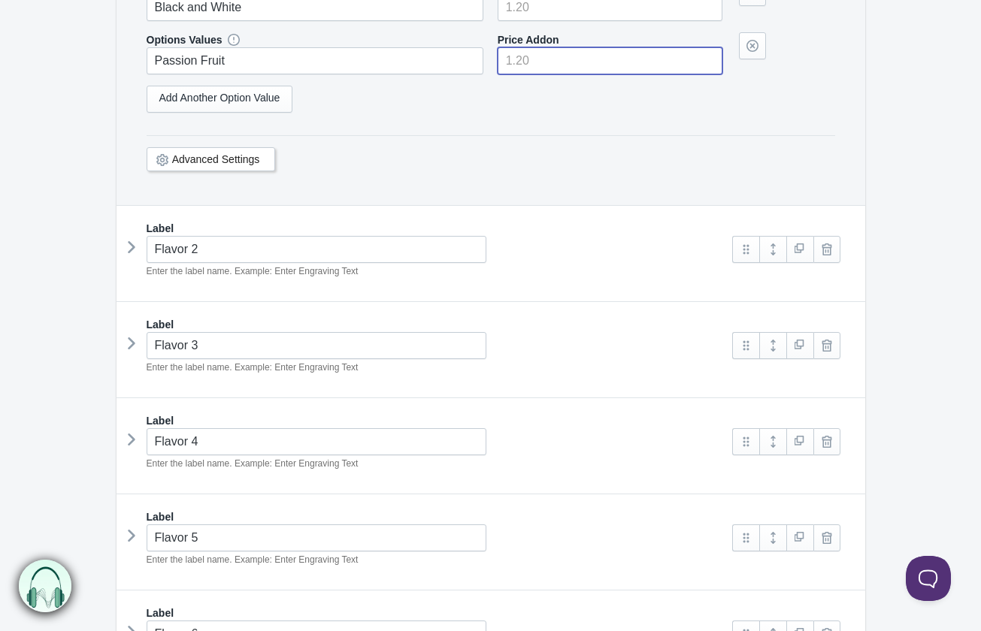
click at [131, 249] on icon at bounding box center [131, 247] width 0 height 23
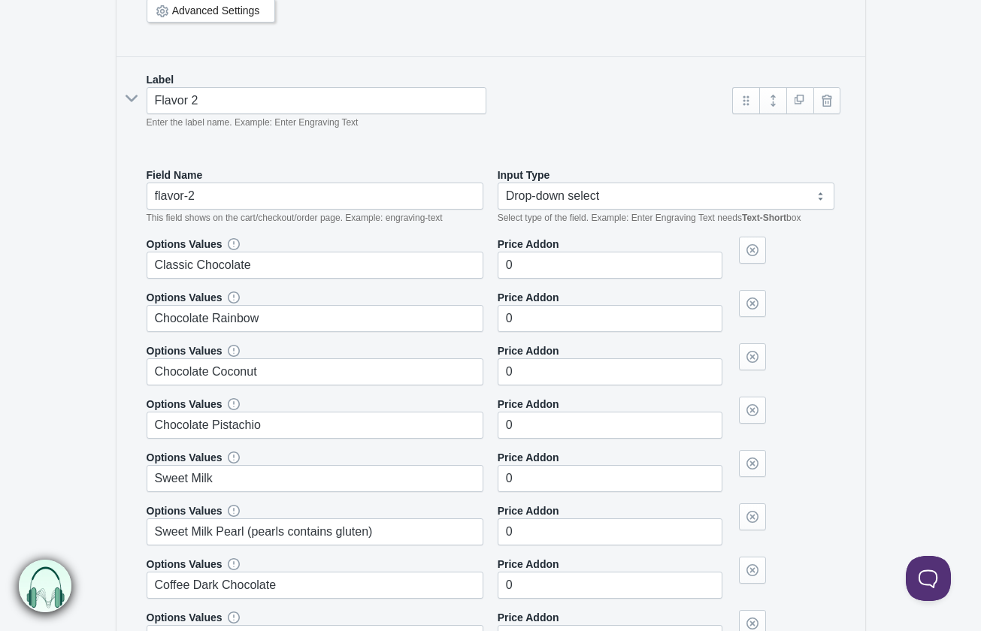
scroll to position [1202, 0]
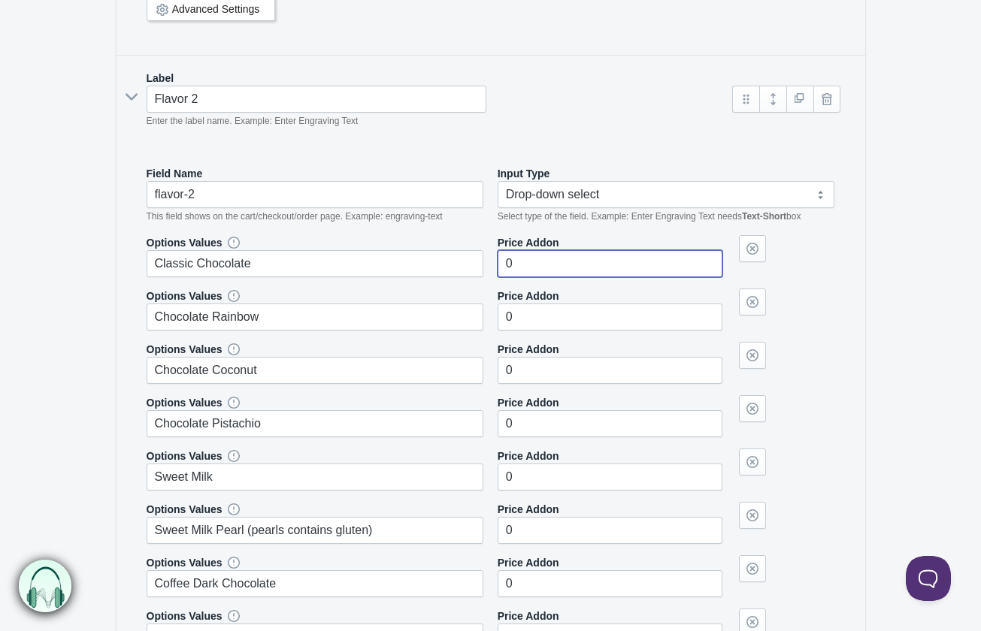
drag, startPoint x: 534, startPoint y: 264, endPoint x: 481, endPoint y: 255, distance: 54.0
click at [481, 255] on div "Options Values Classic Chocolate Price Addon 0" at bounding box center [491, 256] width 688 height 42
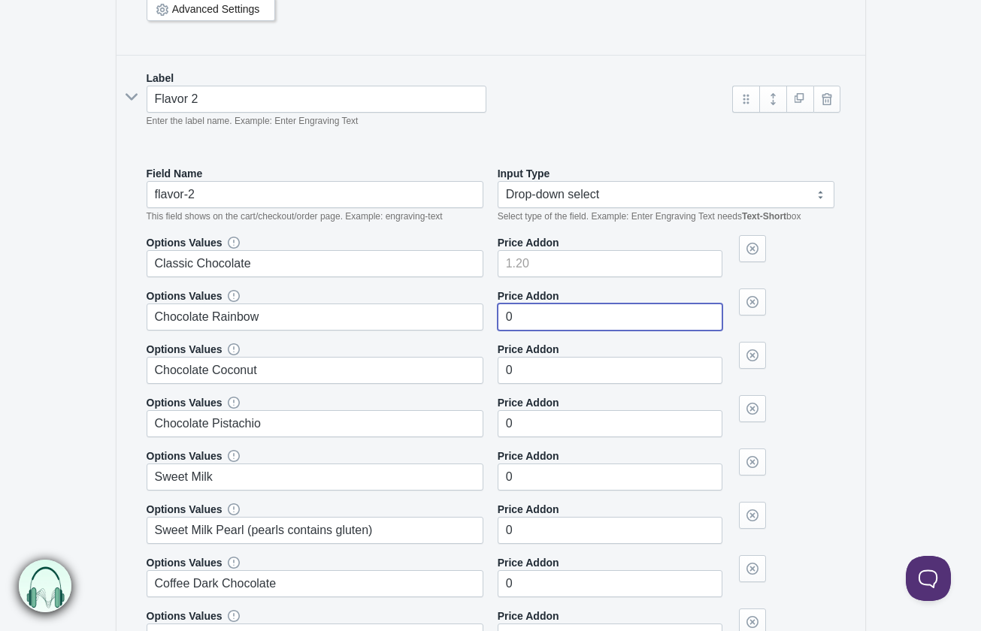
drag, startPoint x: 586, startPoint y: 310, endPoint x: 536, endPoint y: 306, distance: 50.5
click at [536, 306] on input"] "0" at bounding box center [609, 317] width 225 height 27
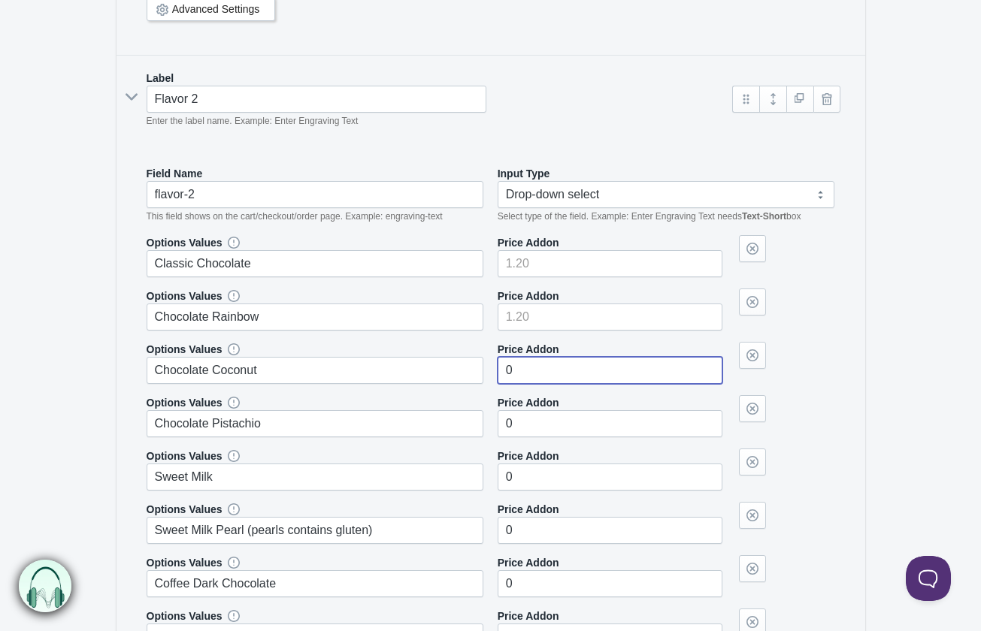
click at [512, 362] on input"] "0" at bounding box center [609, 370] width 225 height 27
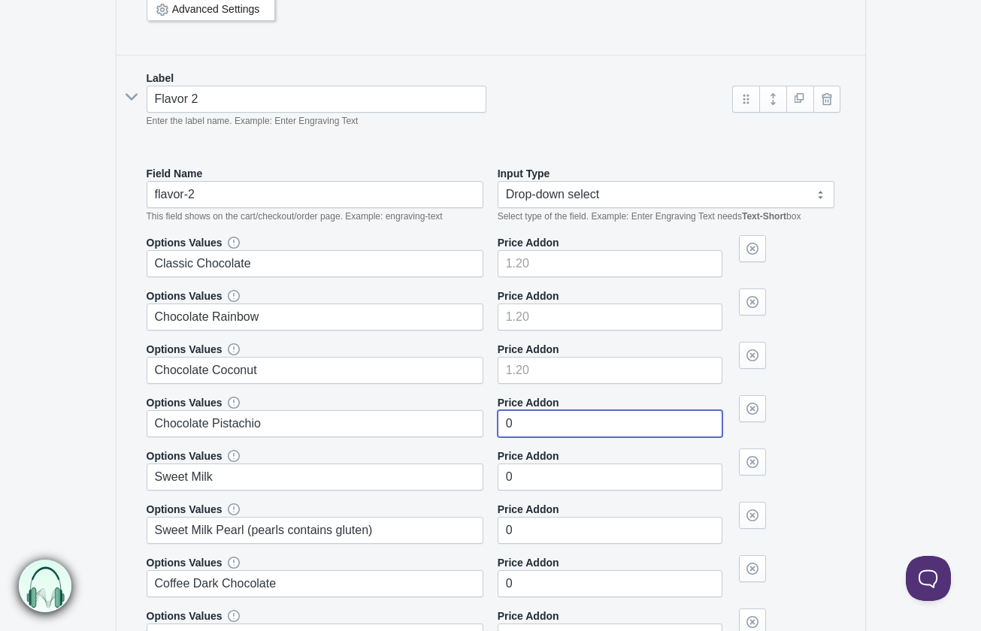
click at [508, 420] on input"] "0" at bounding box center [609, 423] width 225 height 27
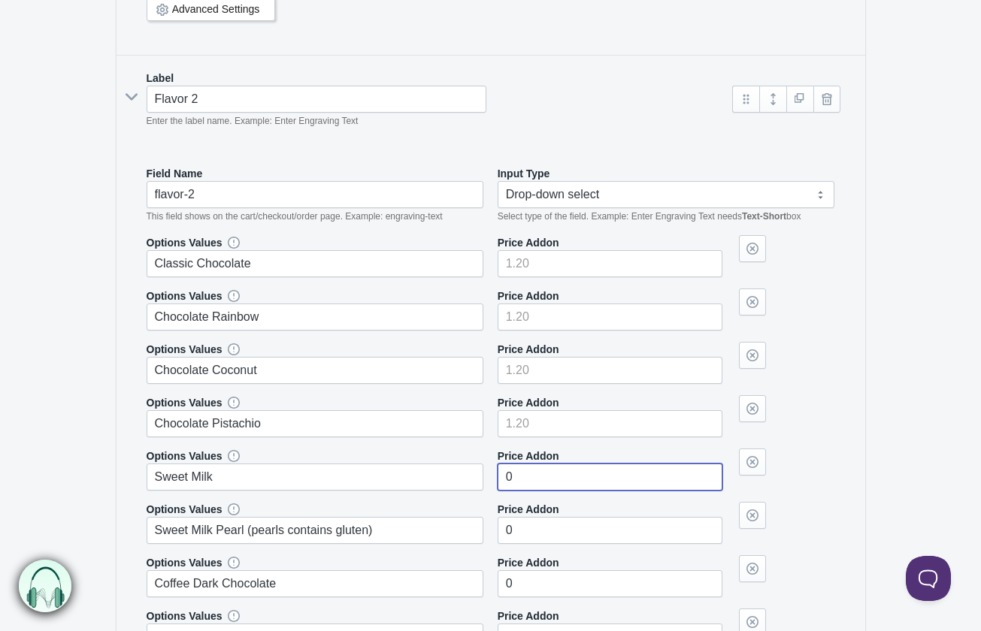
click at [543, 482] on input"] "0" at bounding box center [609, 477] width 225 height 27
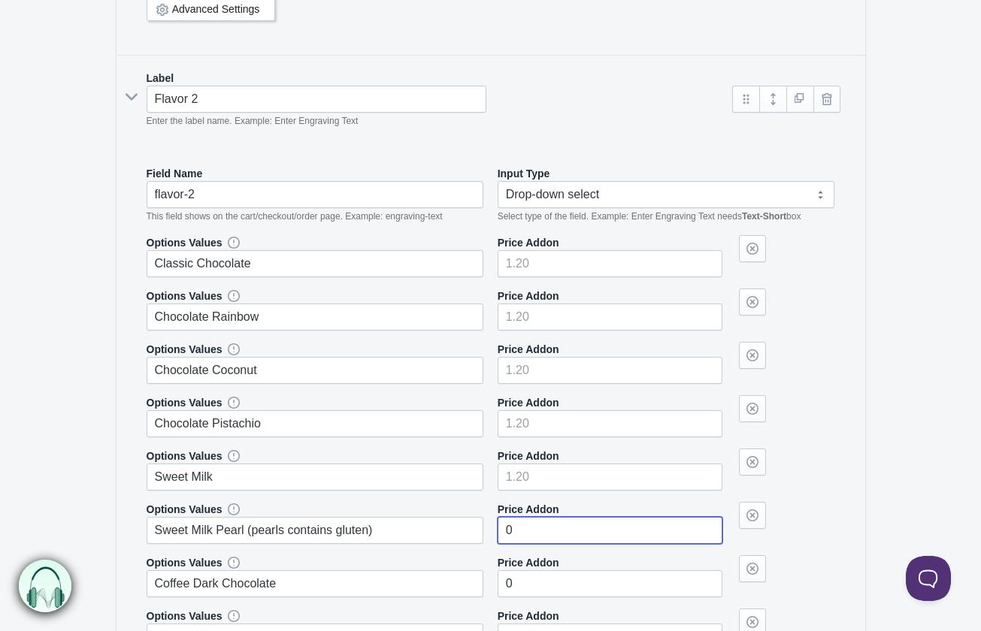
click at [530, 526] on input"] "0" at bounding box center [609, 530] width 225 height 27
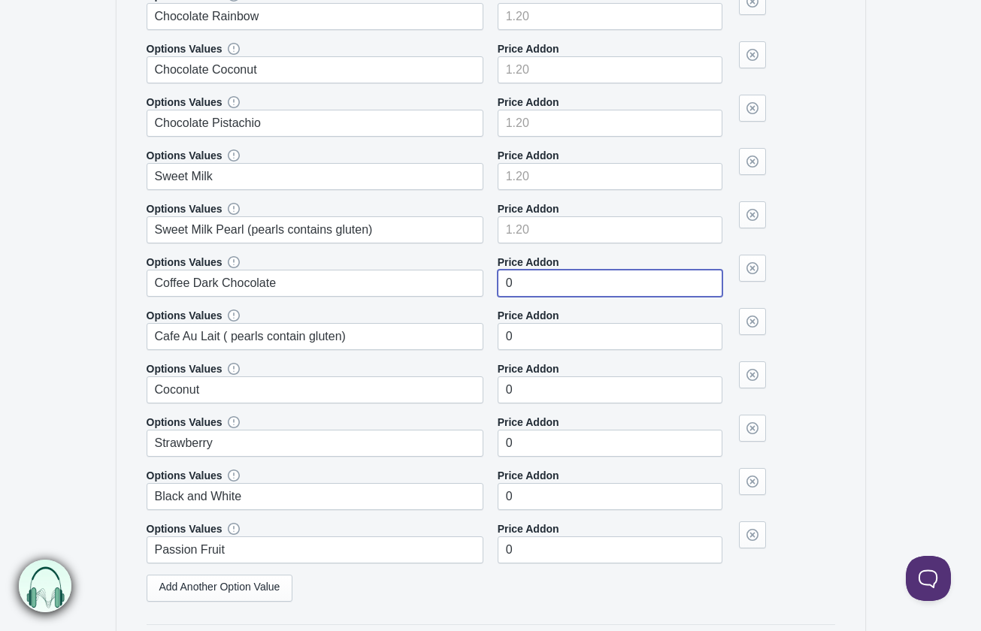
click at [527, 286] on input"] "0" at bounding box center [609, 283] width 225 height 27
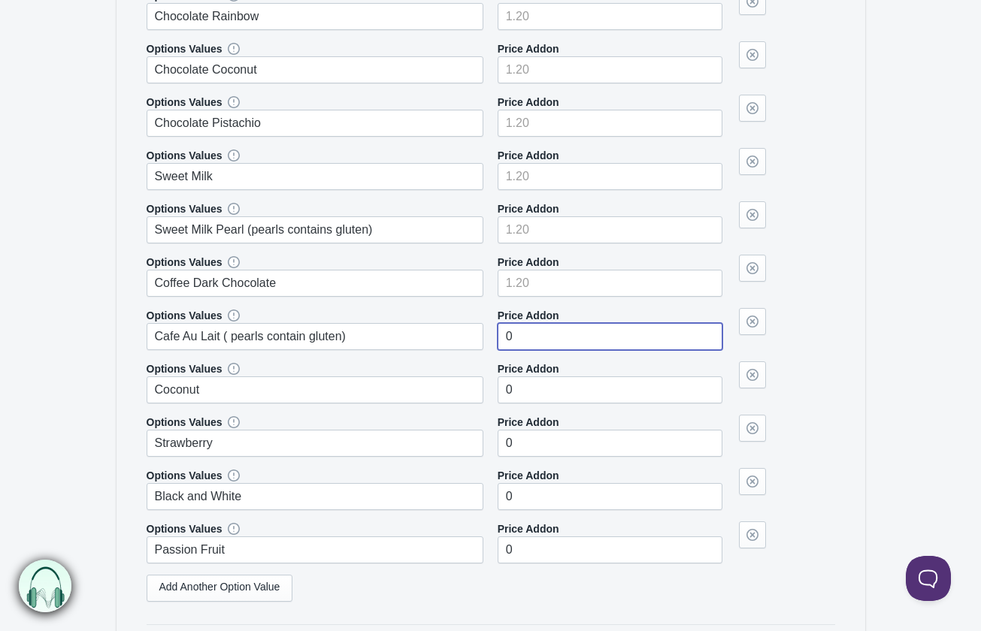
click at [518, 340] on input"] "0" at bounding box center [609, 336] width 225 height 27
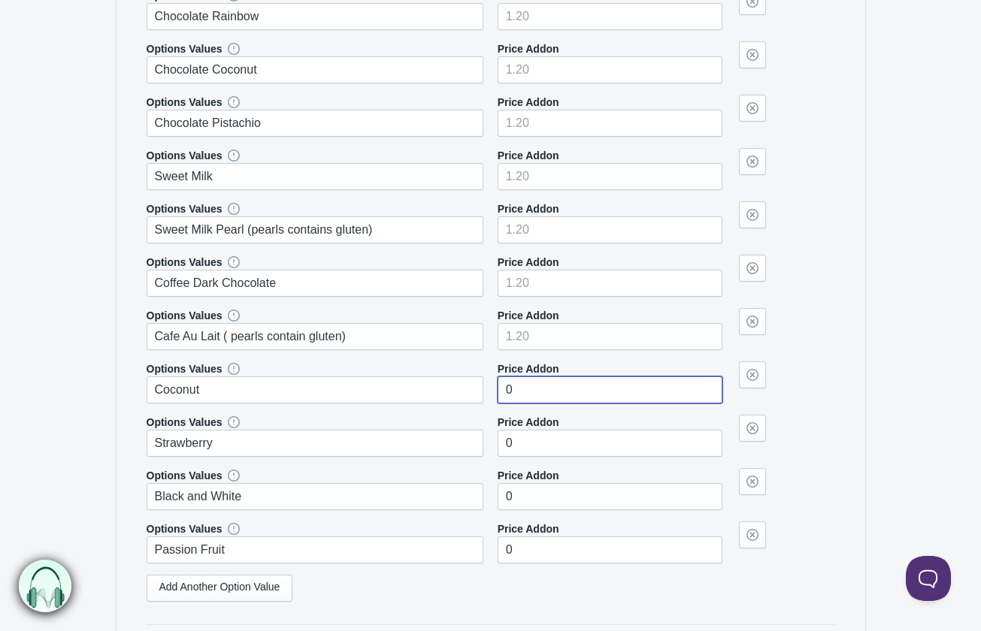
click at [555, 390] on input"] "0" at bounding box center [609, 389] width 225 height 27
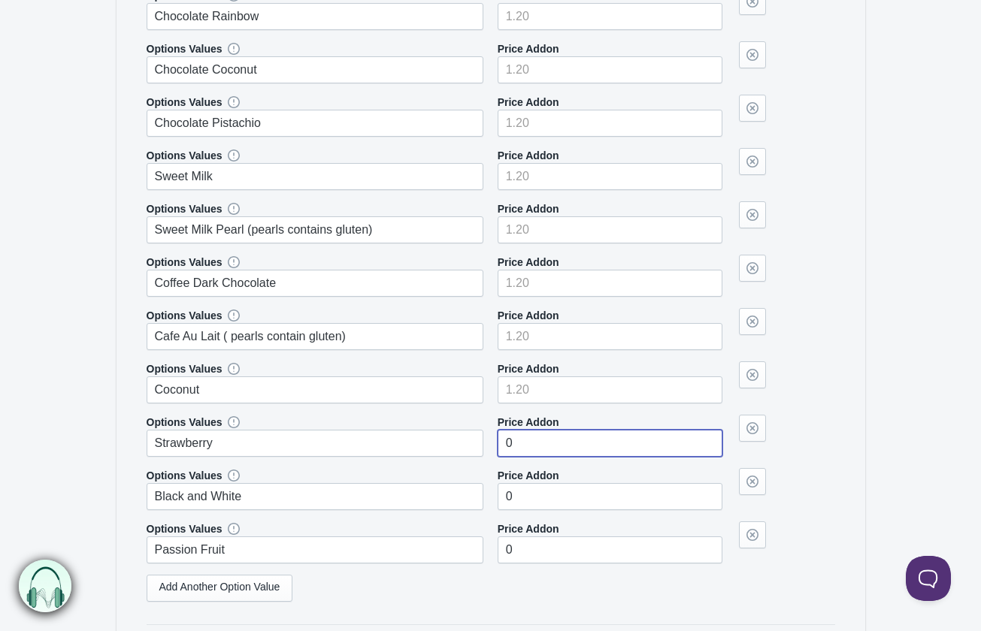
click at [523, 436] on input"] "0" at bounding box center [609, 443] width 225 height 27
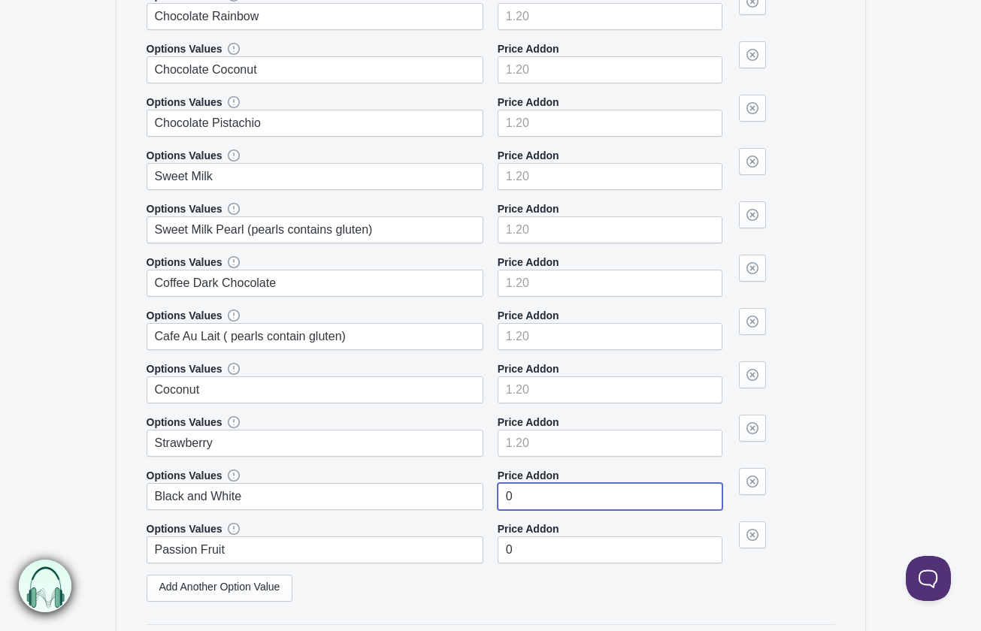
click at [523, 498] on input"] "0" at bounding box center [609, 496] width 225 height 27
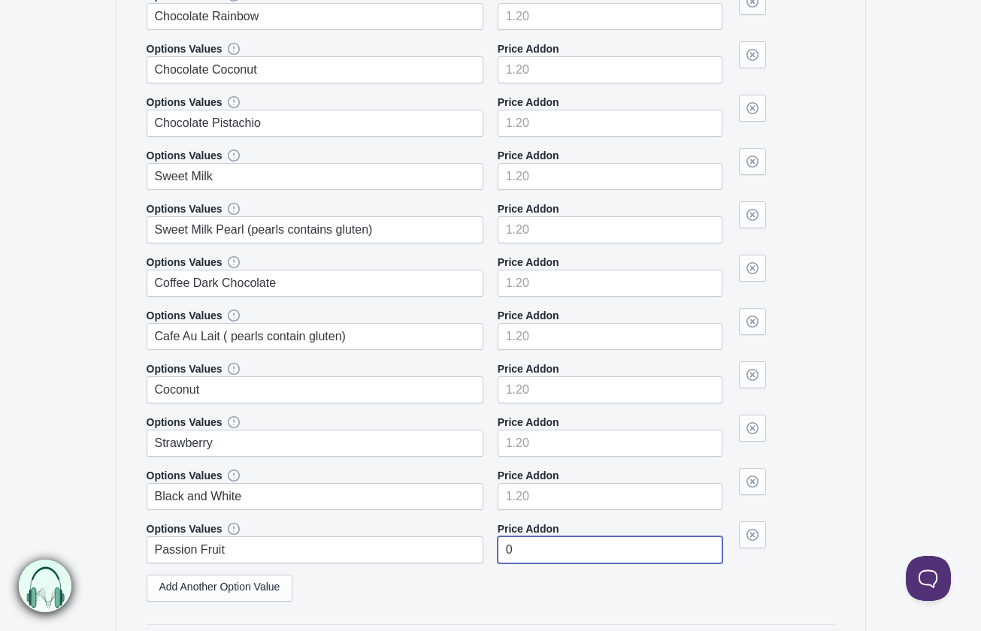
click at [524, 548] on input"] "0" at bounding box center [609, 550] width 225 height 27
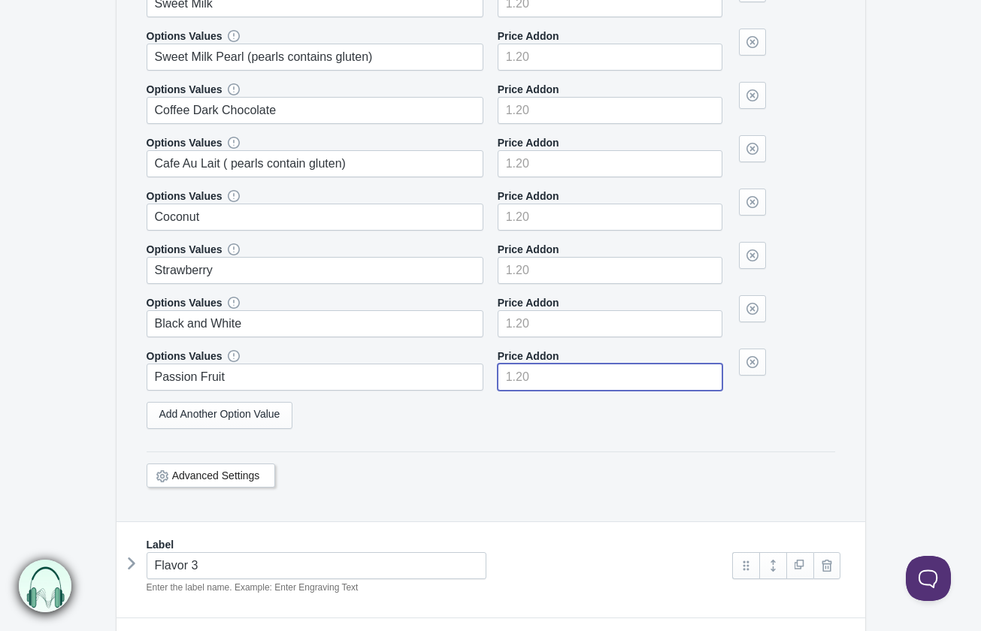
scroll to position [1879, 0]
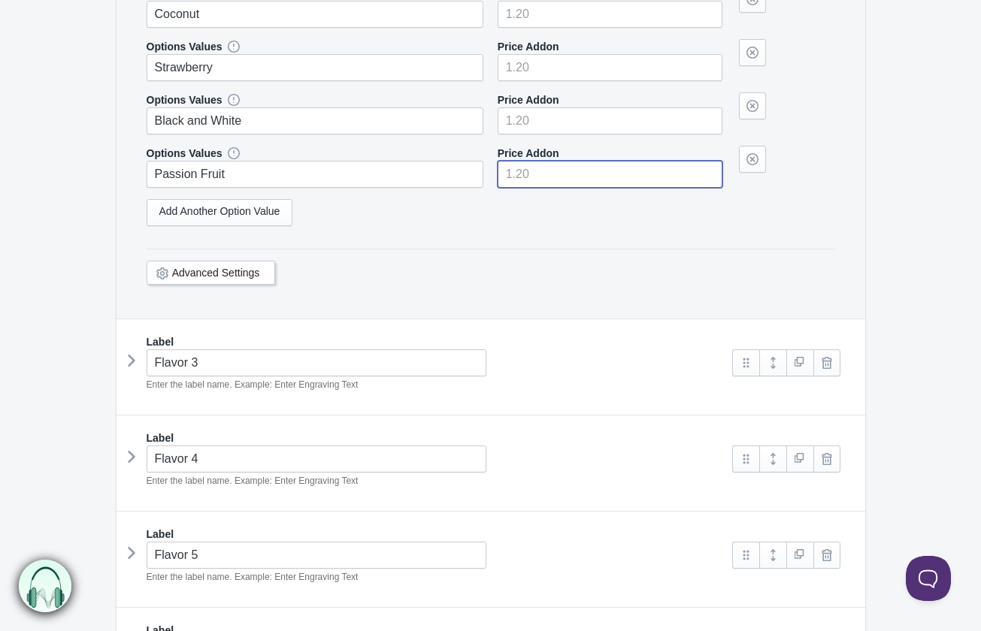
click at [131, 359] on icon at bounding box center [131, 360] width 0 height 23
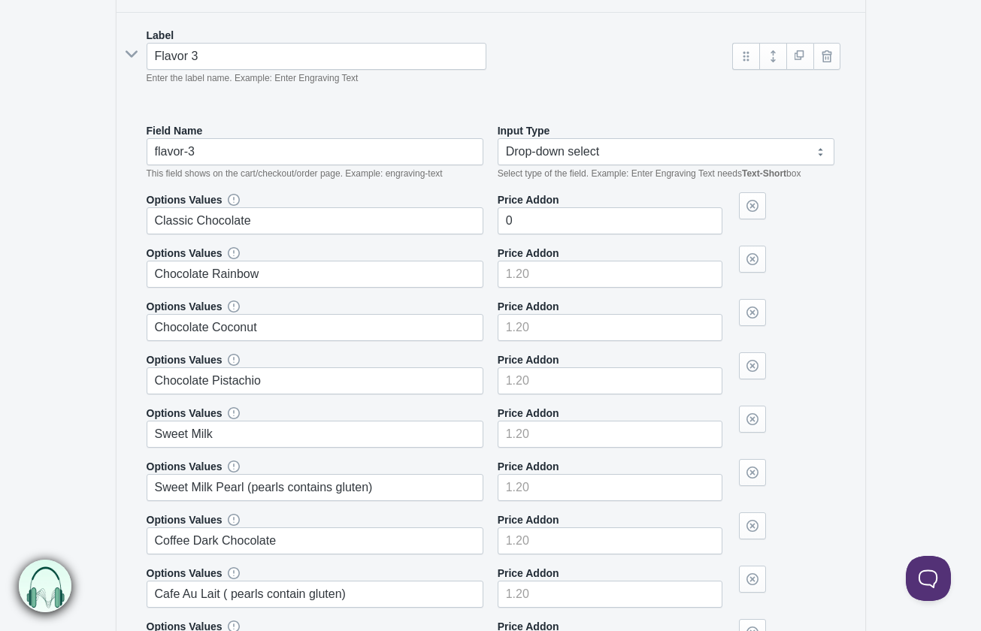
scroll to position [2179, 0]
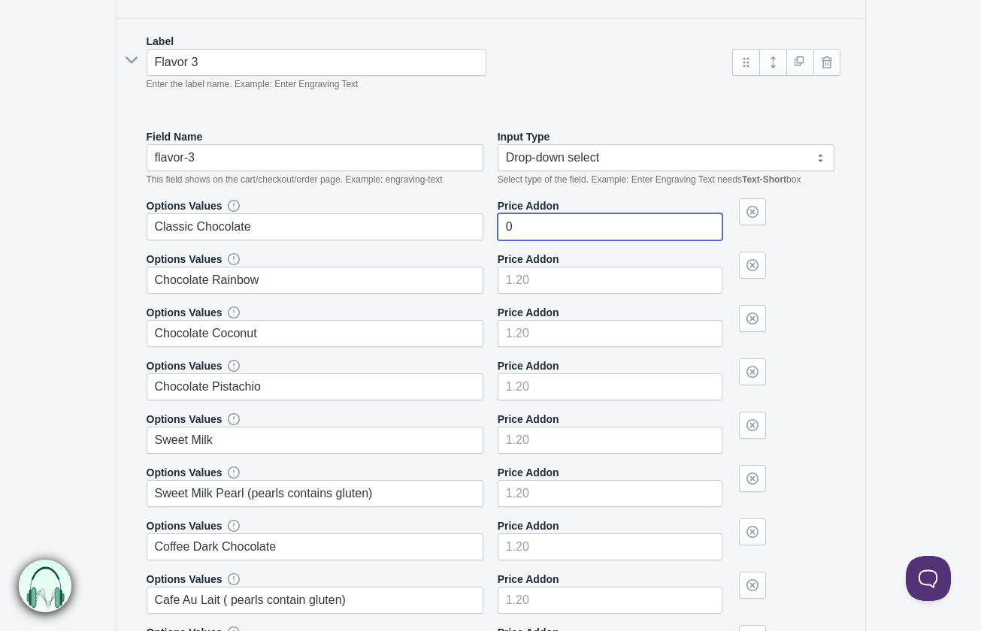
drag, startPoint x: 538, startPoint y: 223, endPoint x: 443, endPoint y: 212, distance: 95.3
click at [443, 212] on div "Options Values Classic Chocolate Price Addon 0" at bounding box center [491, 219] width 688 height 42
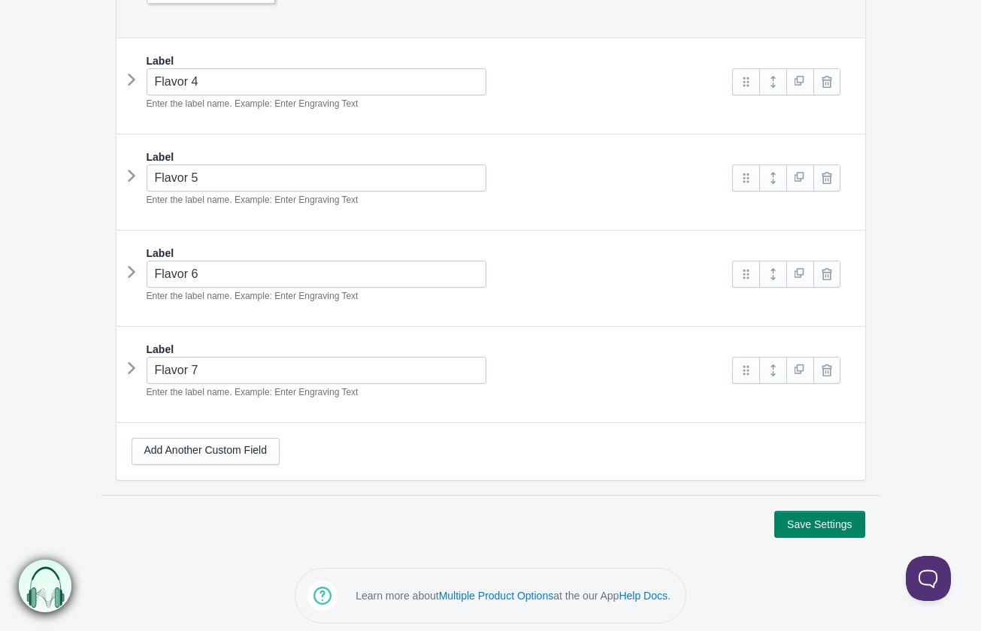
scroll to position [3004, 0]
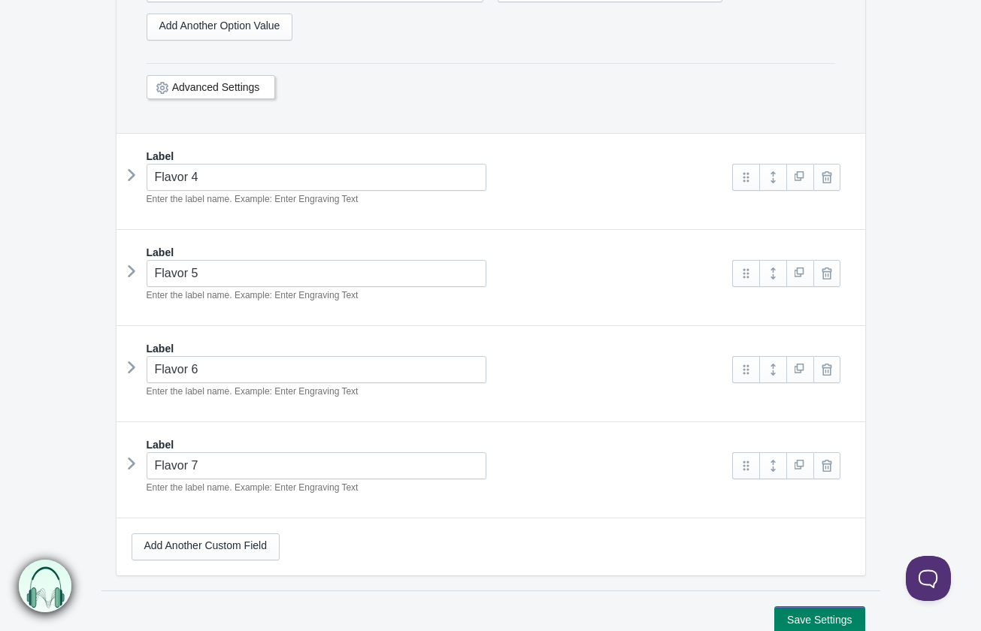
click at [131, 171] on icon at bounding box center [131, 175] width 0 height 23
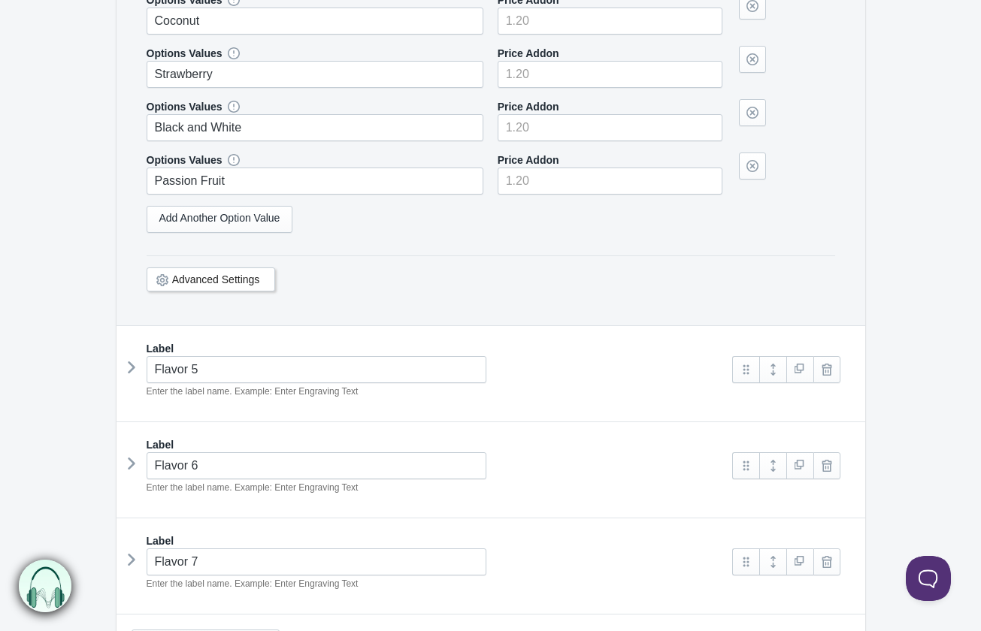
scroll to position [3756, 0]
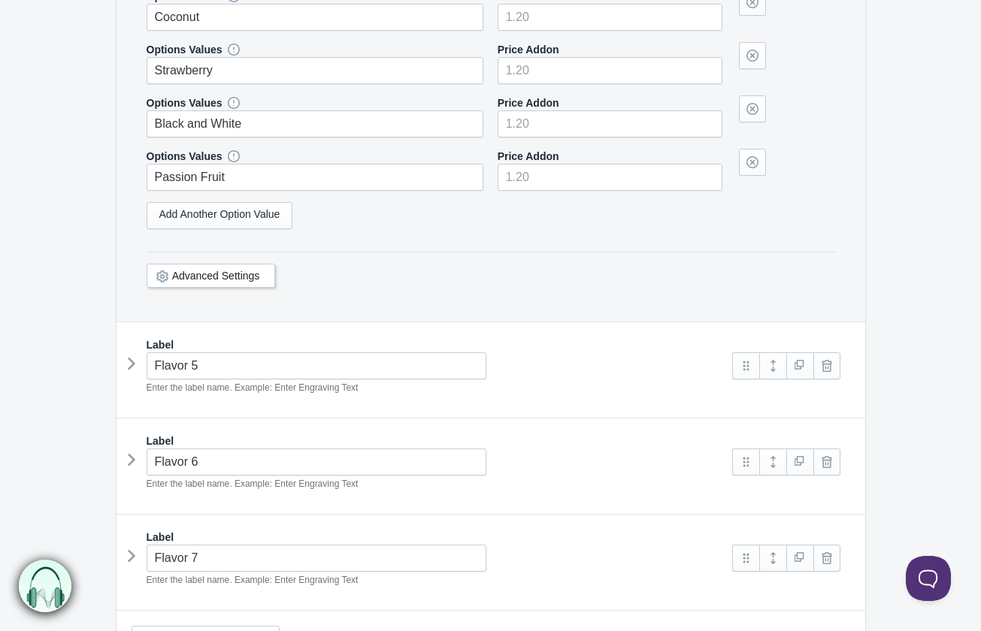
click at [131, 362] on icon at bounding box center [131, 363] width 0 height 23
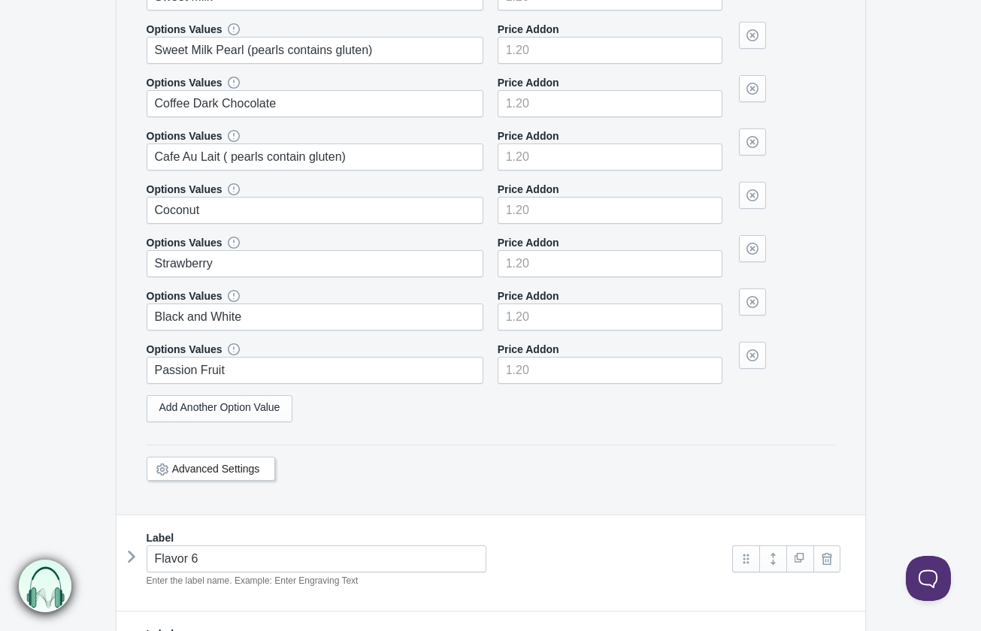
scroll to position [4732, 0]
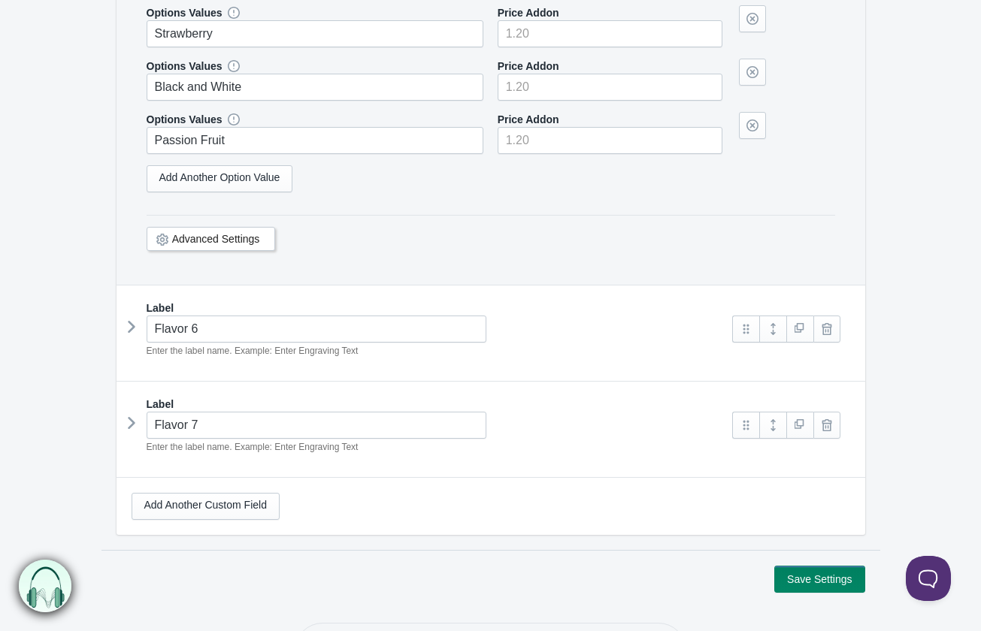
click at [131, 325] on icon at bounding box center [131, 327] width 0 height 23
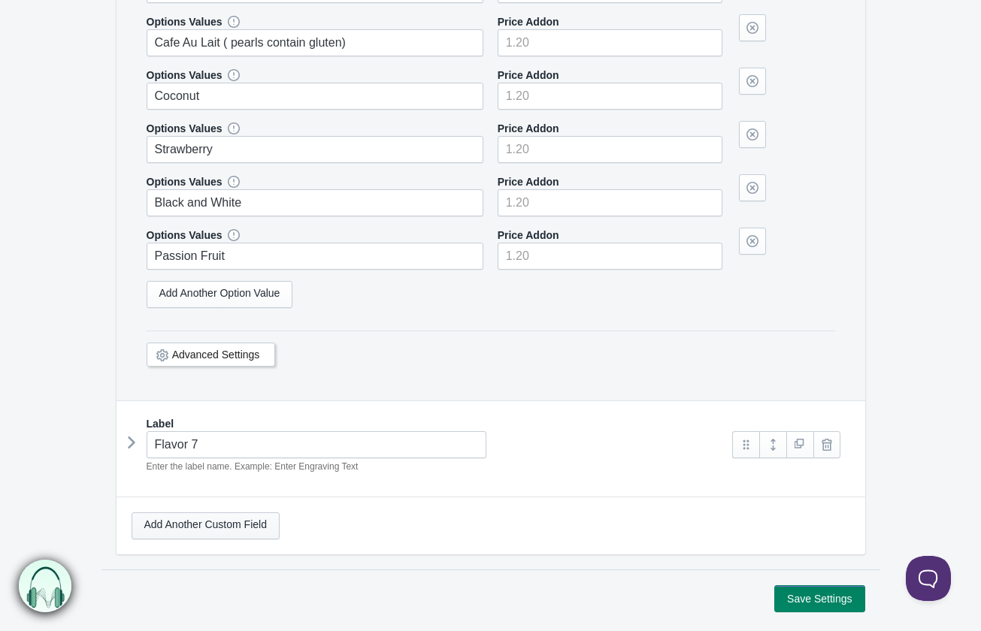
scroll to position [5559, 0]
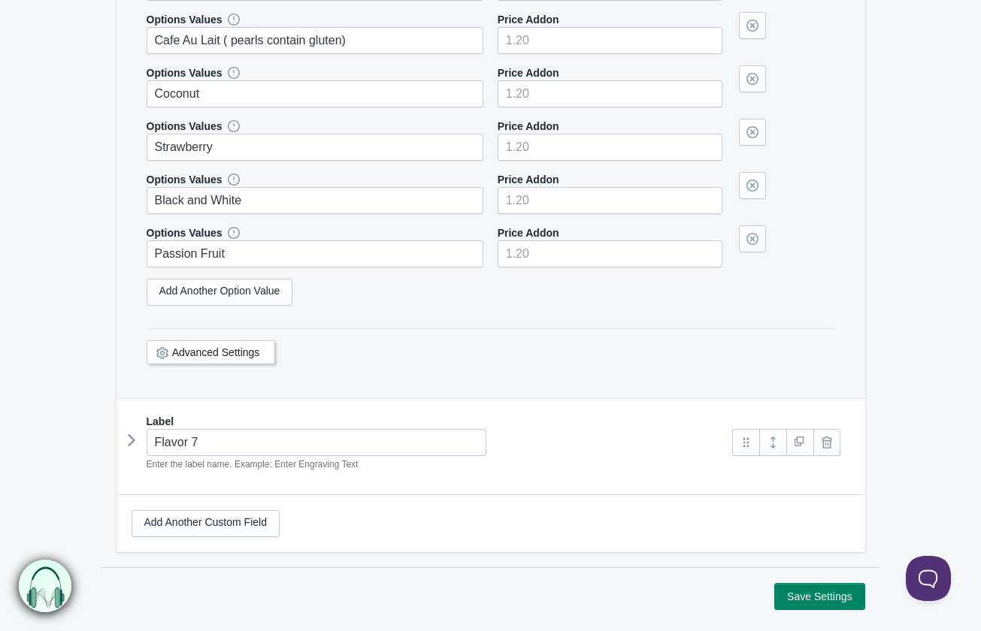
click at [131, 432] on icon at bounding box center [131, 440] width 0 height 23
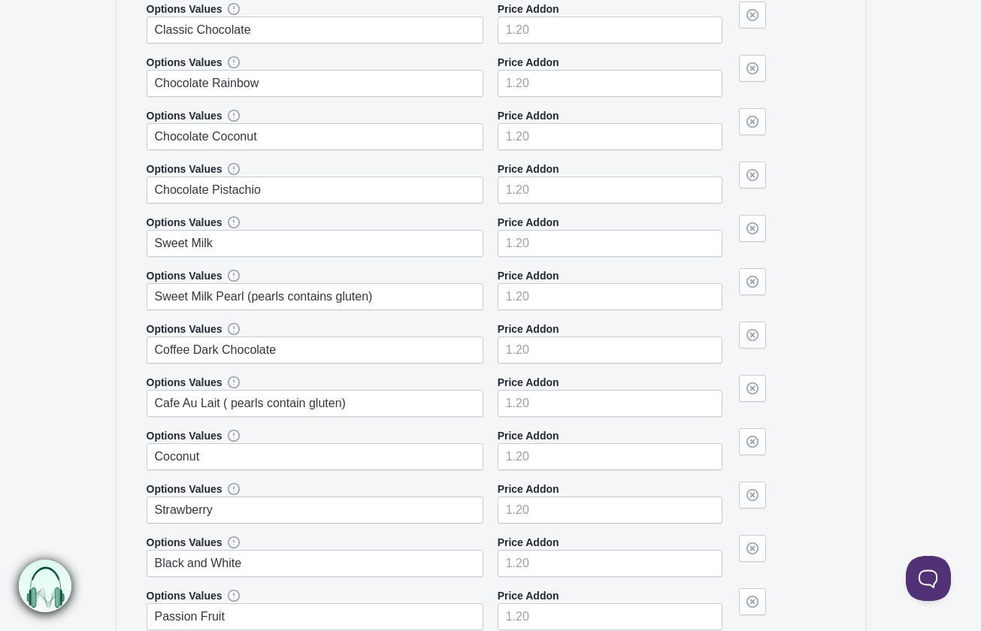
scroll to position [6472, 0]
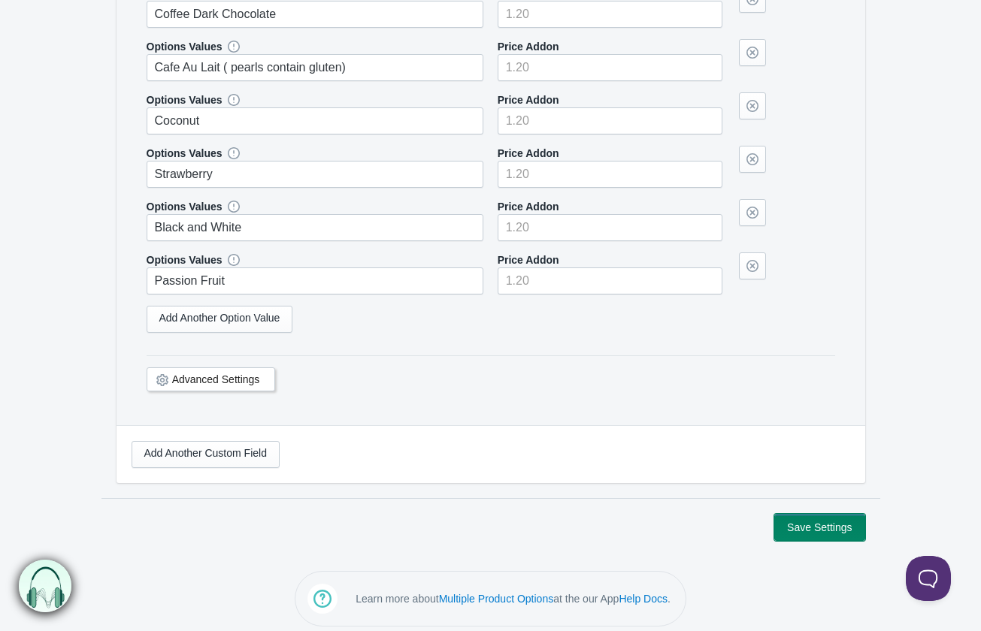
click at [808, 514] on button "Save Settings" at bounding box center [819, 527] width 90 height 27
